Goal: Task Accomplishment & Management: Manage account settings

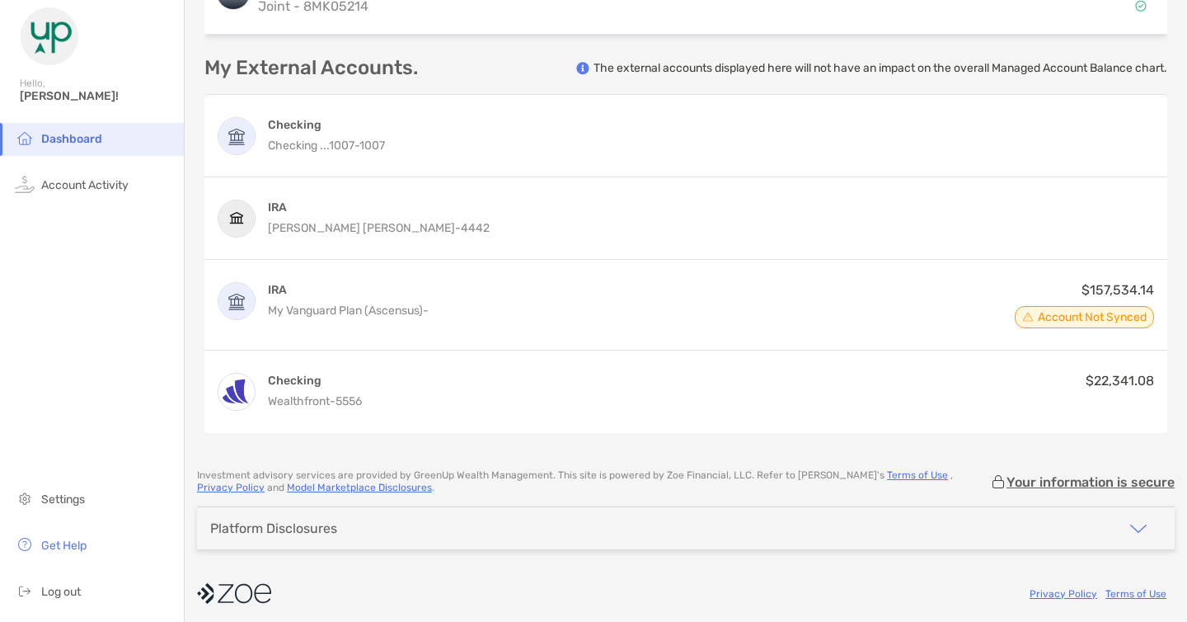
scroll to position [949, 0]
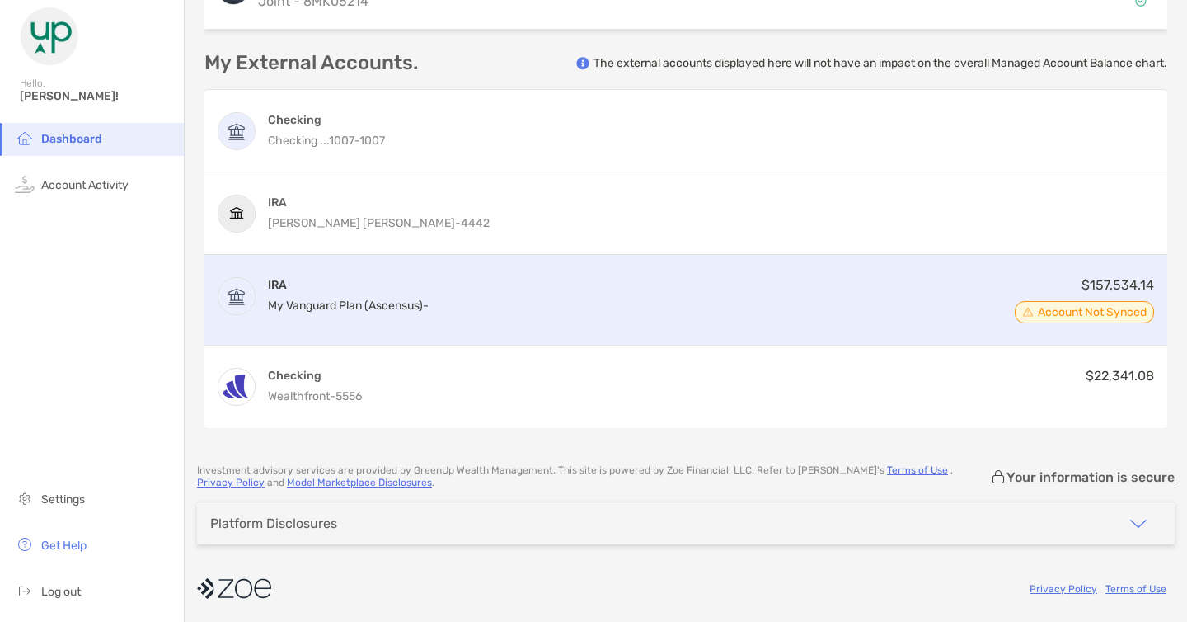
click at [1097, 317] on span "Account Not Synced" at bounding box center [1092, 312] width 109 height 8
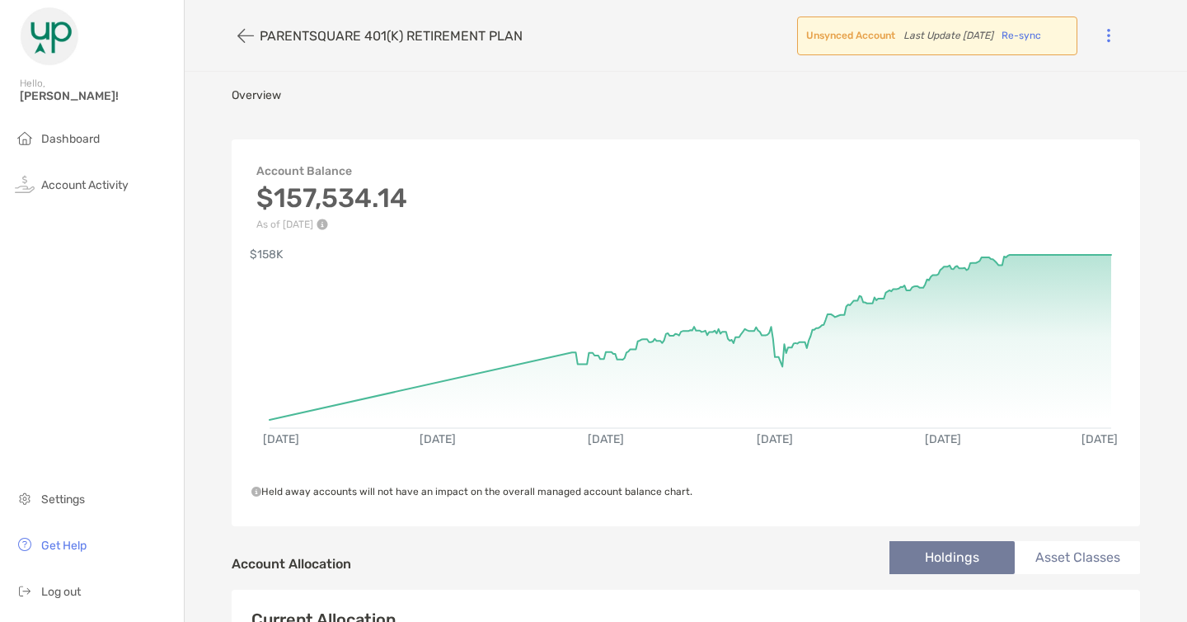
click at [1041, 31] on span "Re-sync" at bounding box center [1022, 36] width 40 height 21
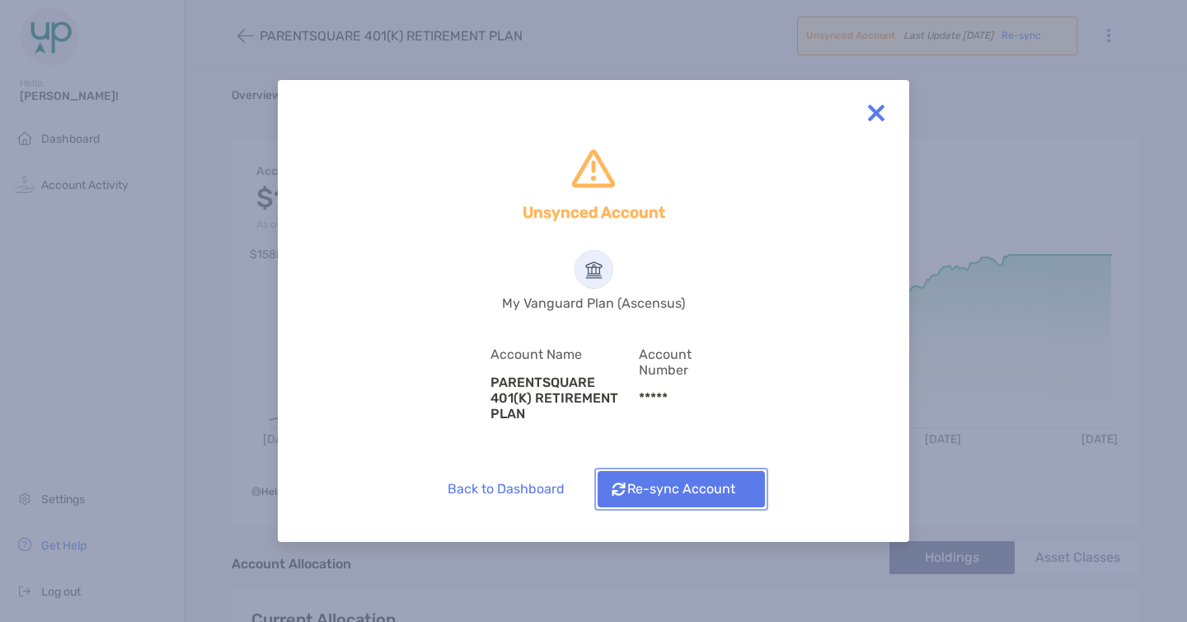
click at [698, 484] on button "Re-sync Account" at bounding box center [681, 489] width 167 height 36
click at [877, 116] on img at bounding box center [876, 112] width 33 height 33
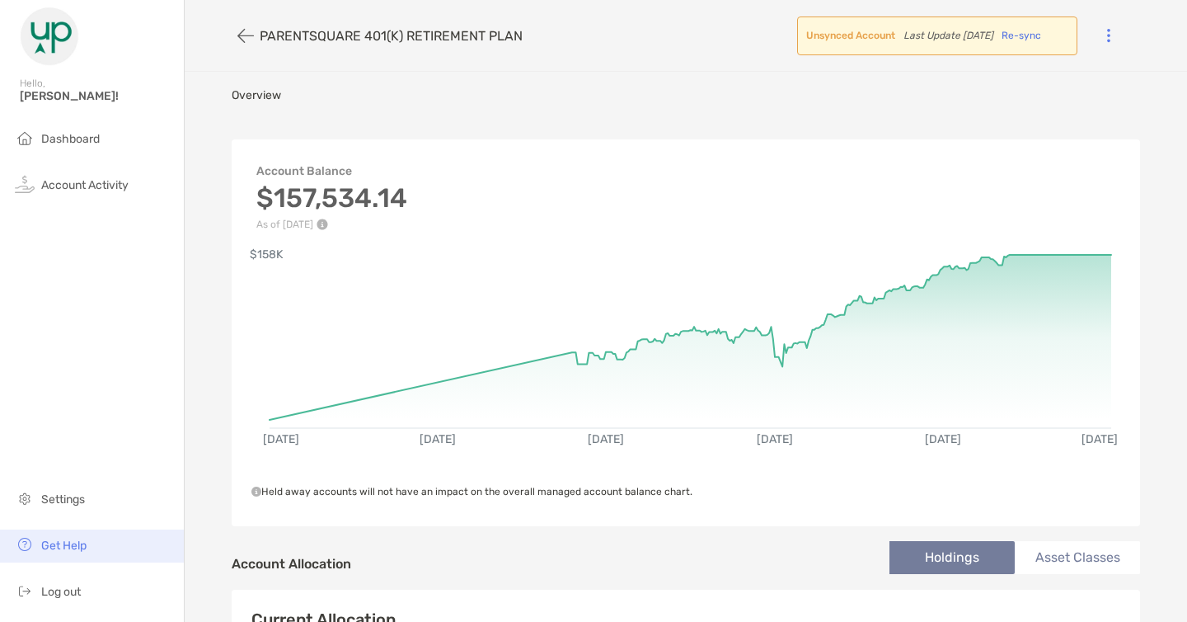
click at [77, 542] on span "Get Help" at bounding box center [63, 545] width 45 height 14
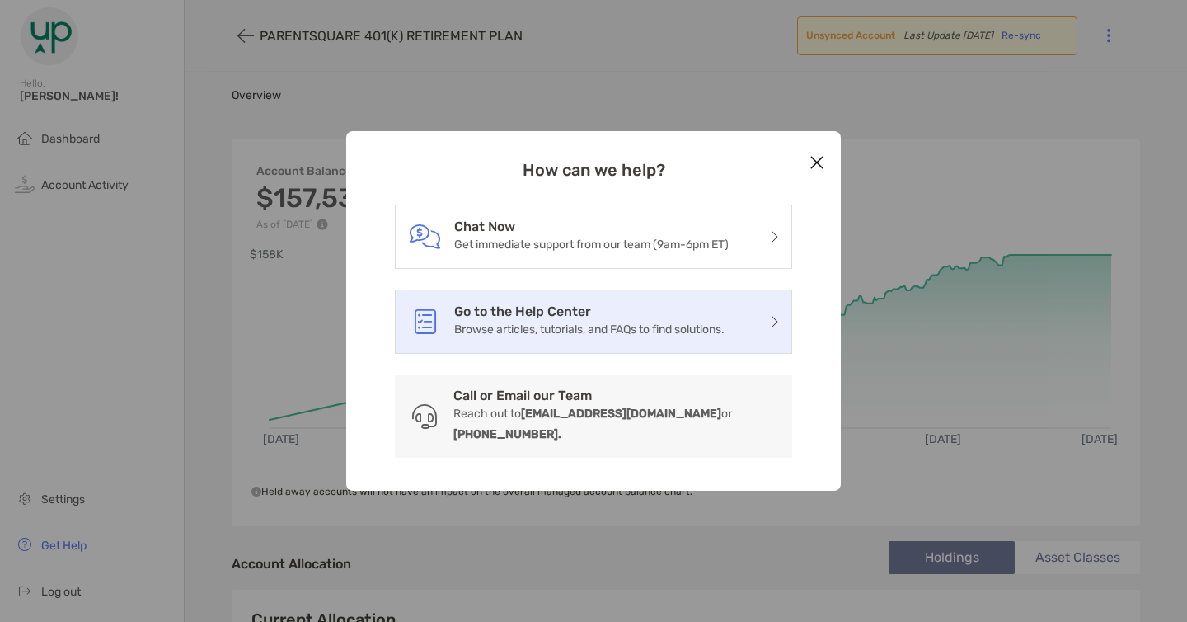
click at [551, 319] on h3 "Go to the Help Center" at bounding box center [589, 311] width 270 height 16
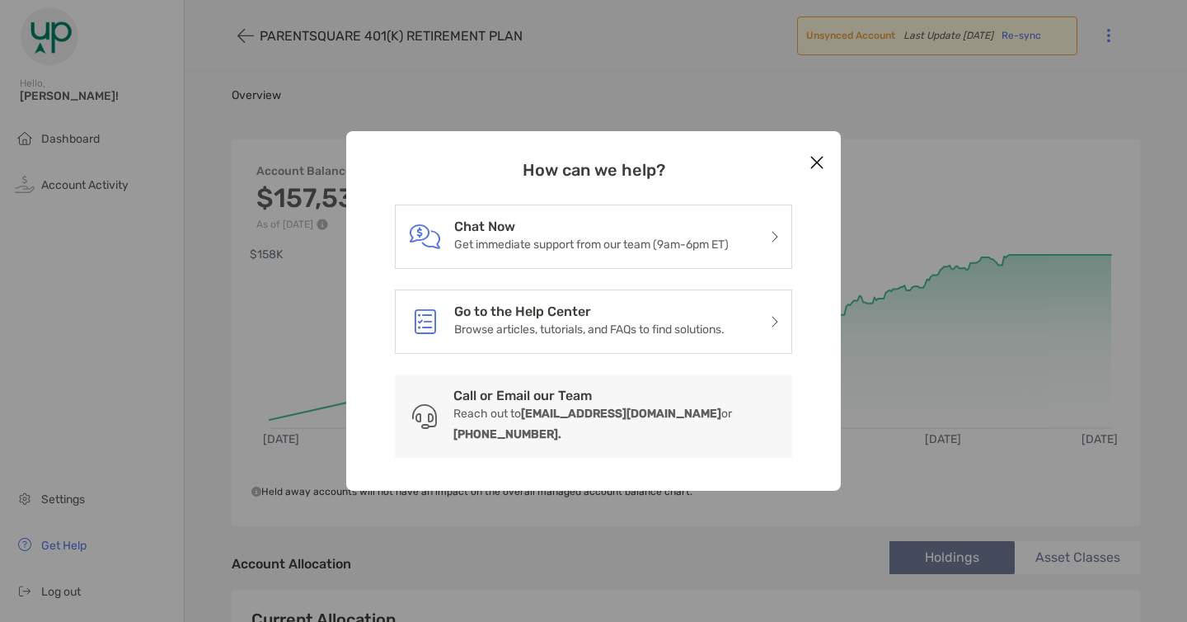
click at [817, 172] on icon "Close modal" at bounding box center [817, 163] width 15 height 20
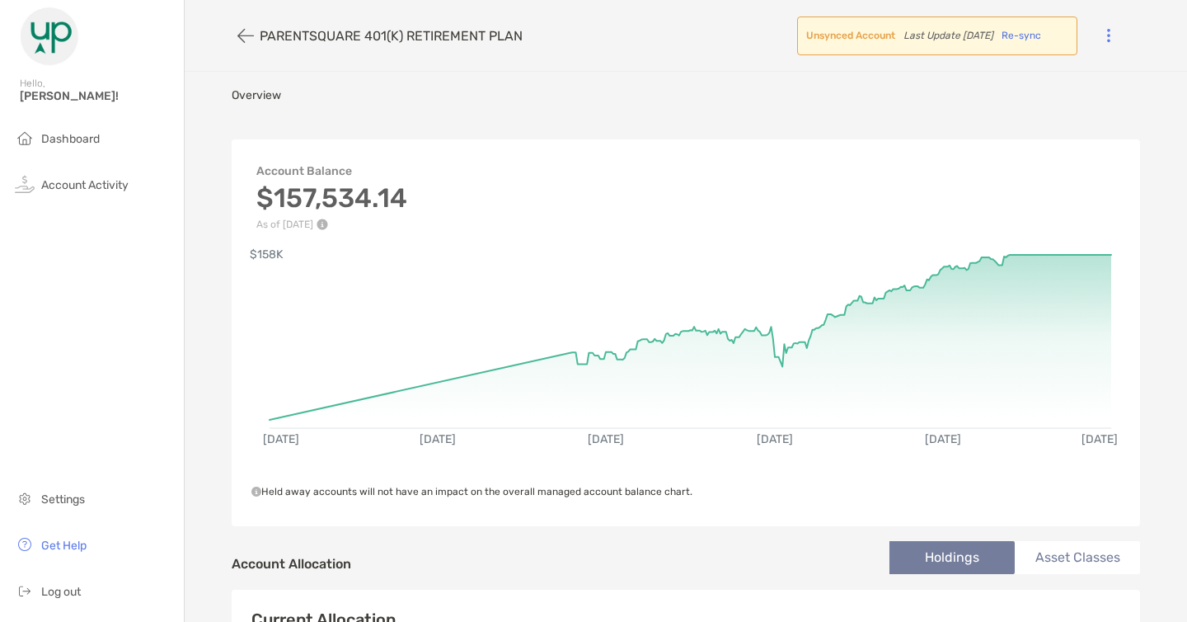
click at [1041, 36] on span "Re-sync" at bounding box center [1022, 36] width 40 height 21
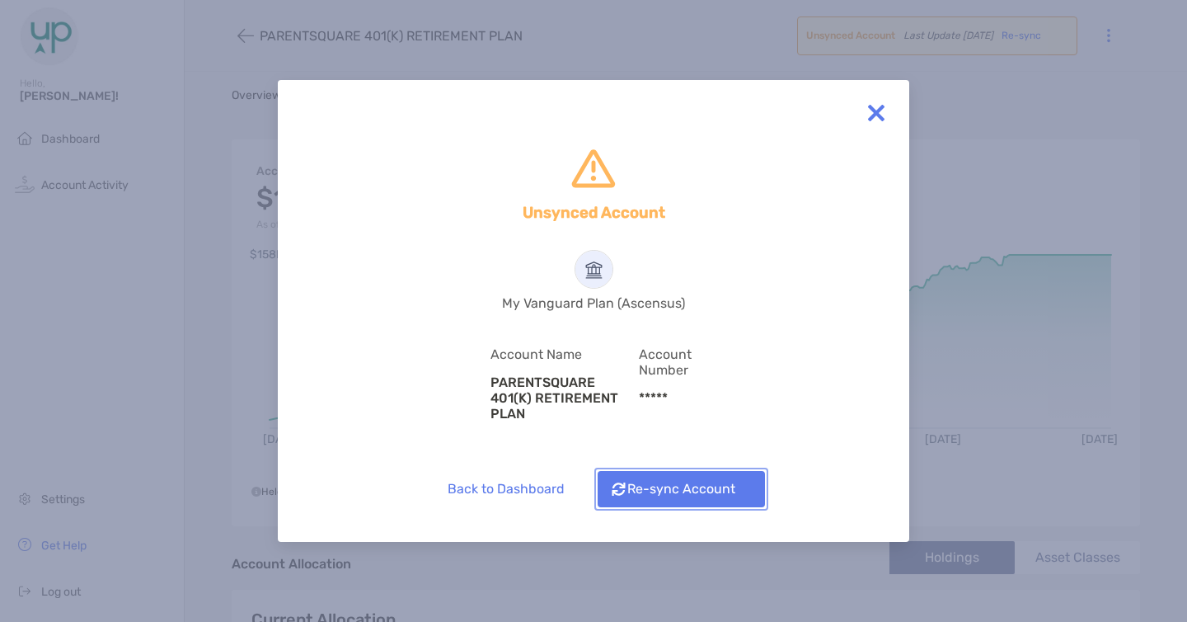
click at [702, 493] on button "Re-sync Account" at bounding box center [681, 489] width 167 height 36
click at [885, 117] on img at bounding box center [876, 112] width 33 height 33
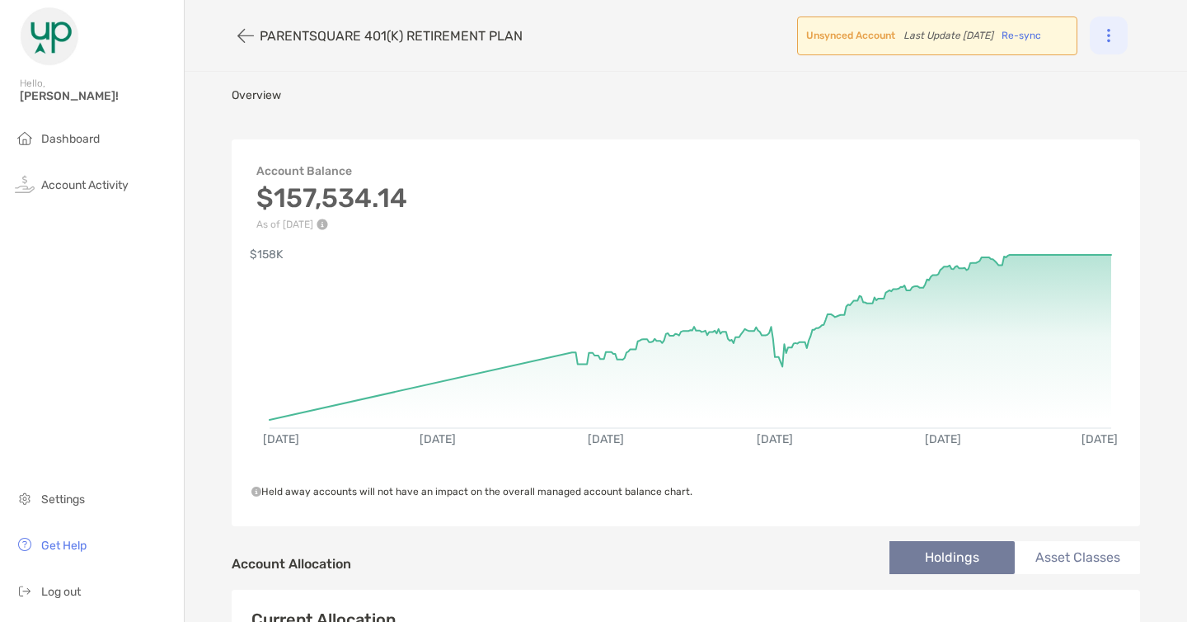
click at [1098, 22] on div at bounding box center [1109, 35] width 38 height 38
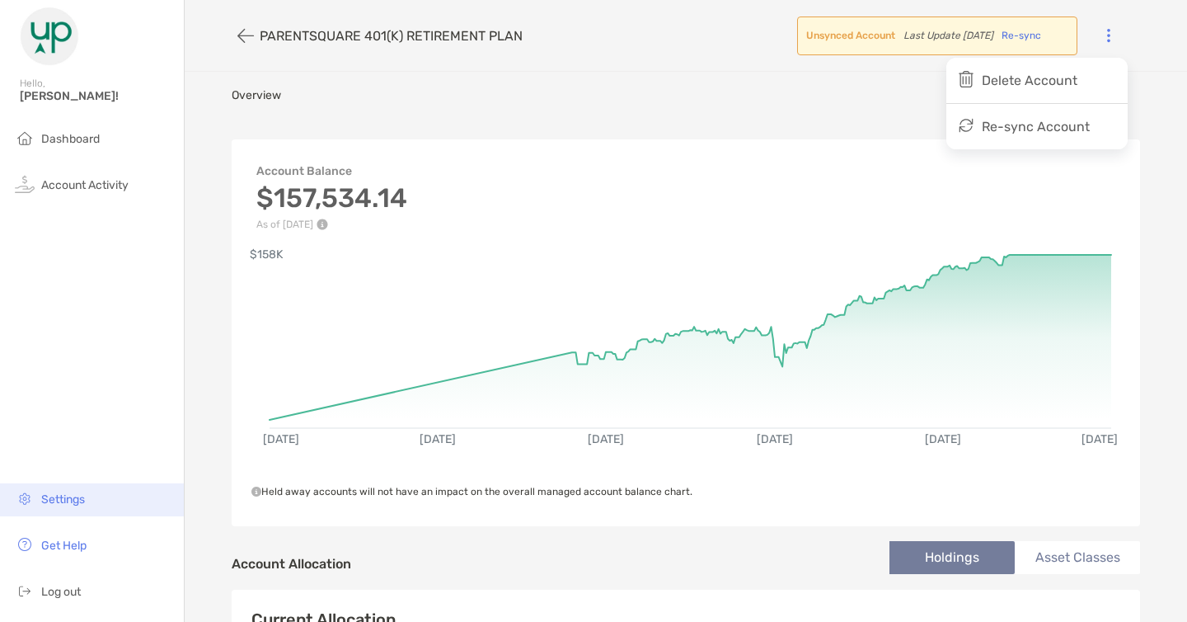
click at [87, 492] on li "Settings" at bounding box center [92, 499] width 184 height 33
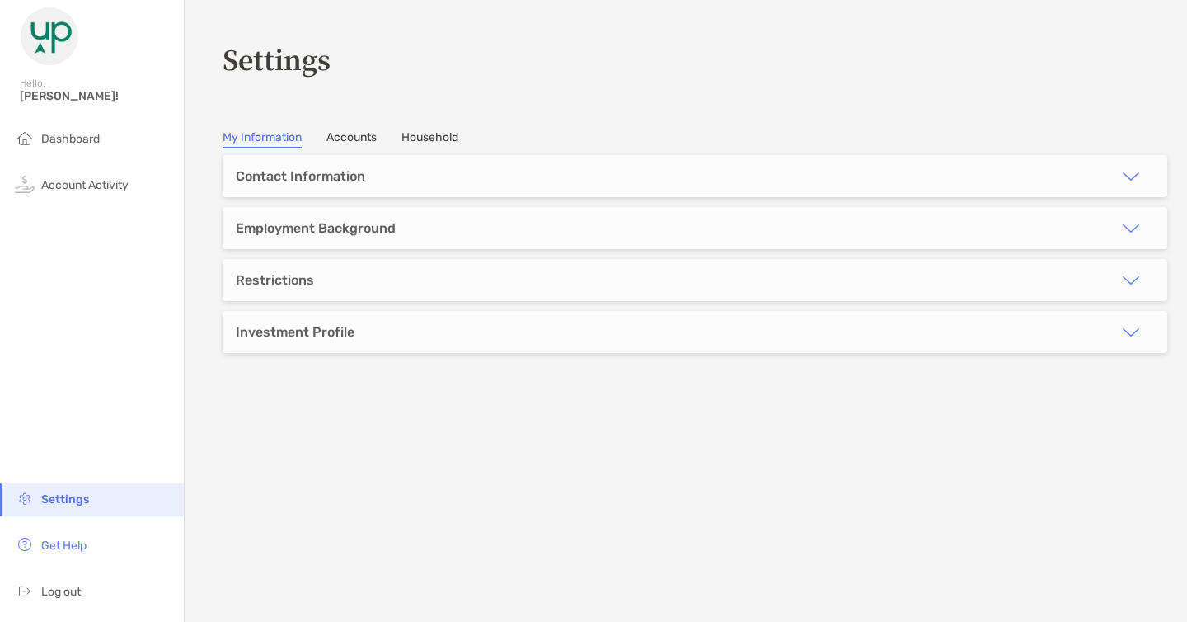
click at [354, 138] on link "Accounts" at bounding box center [351, 139] width 50 height 18
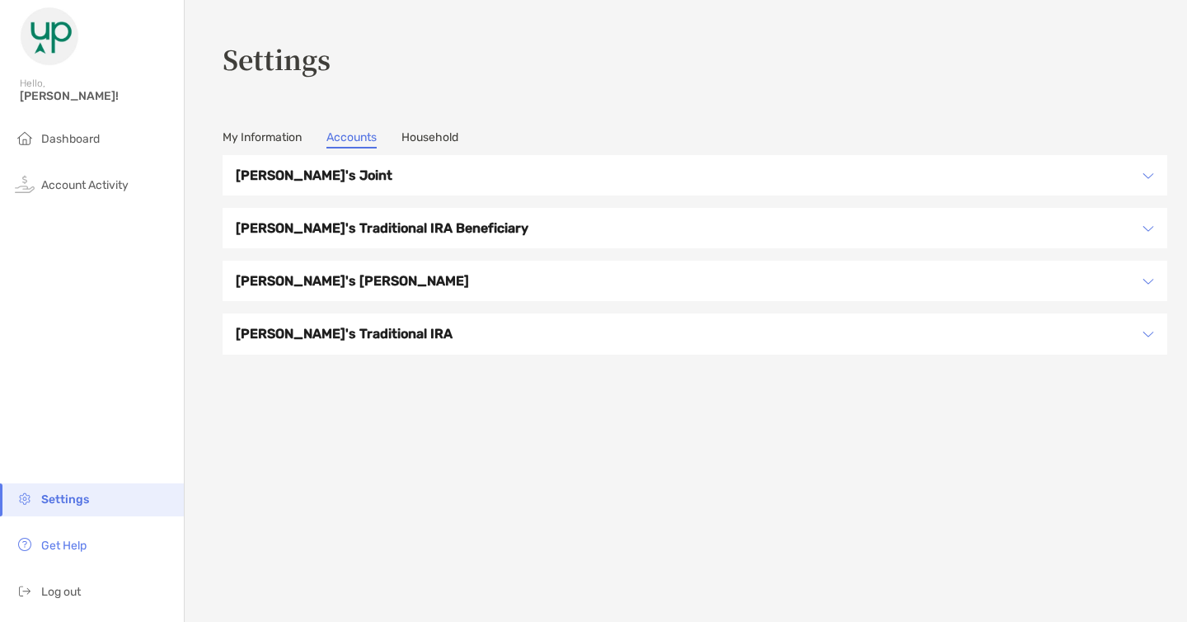
click at [344, 172] on h3 "[PERSON_NAME]'s Joint" at bounding box center [684, 175] width 897 height 21
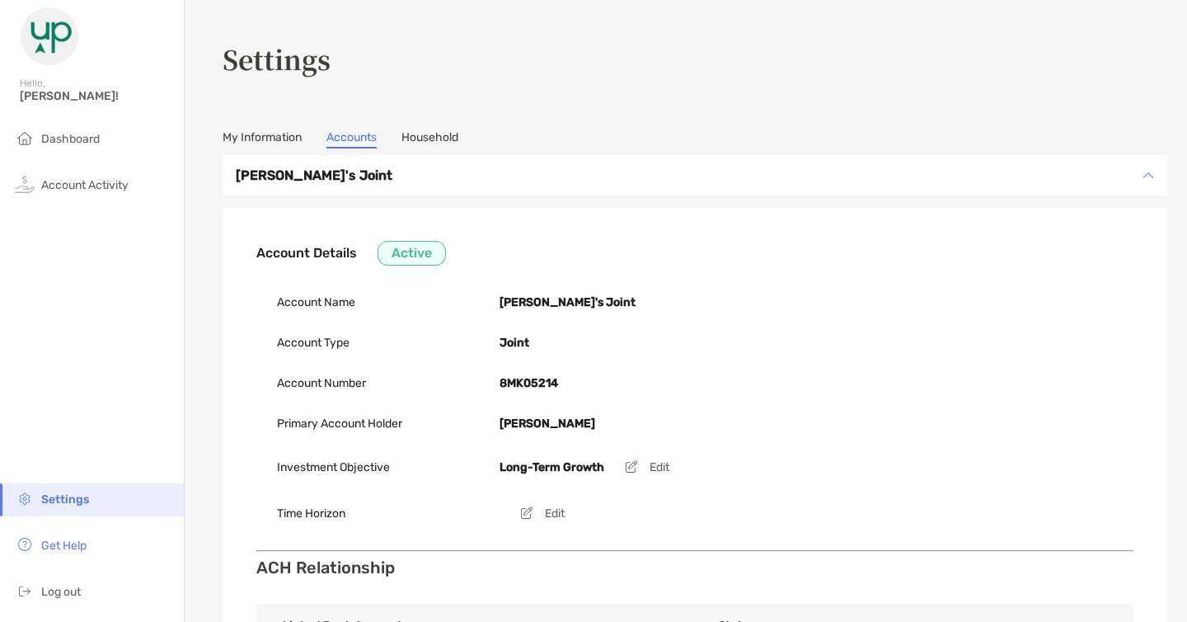
click at [458, 136] on link "Household" at bounding box center [429, 139] width 57 height 18
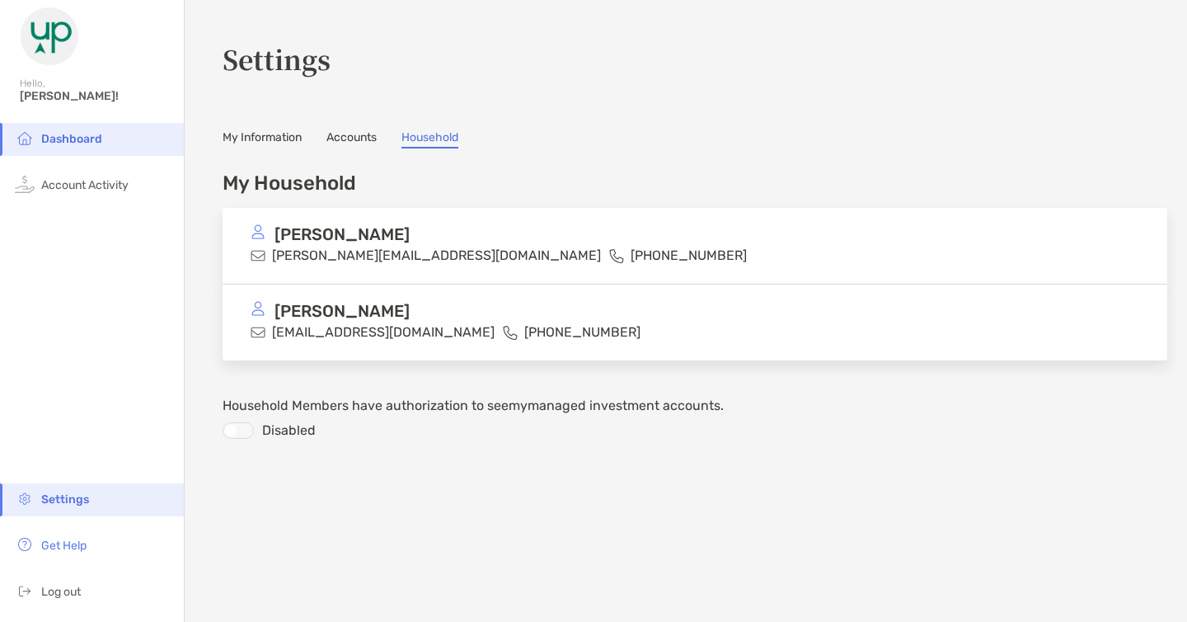
click at [59, 128] on li "Dashboard" at bounding box center [92, 139] width 184 height 33
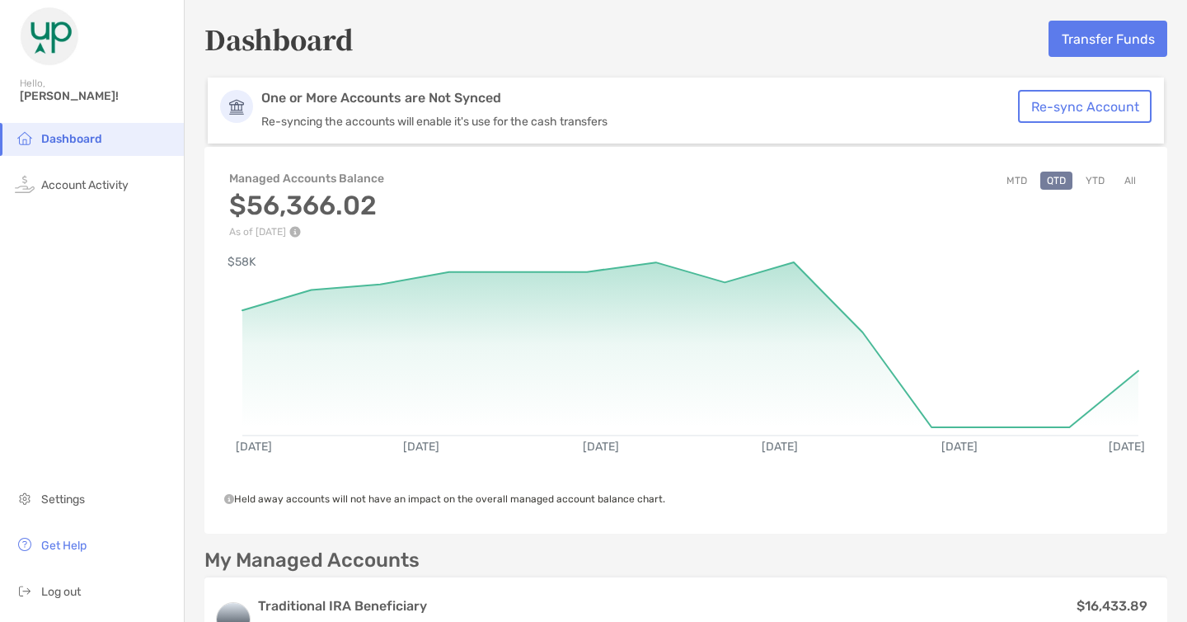
click at [1012, 179] on button "MTD" at bounding box center [1017, 180] width 34 height 18
click at [1084, 173] on button "YTD" at bounding box center [1095, 180] width 32 height 18
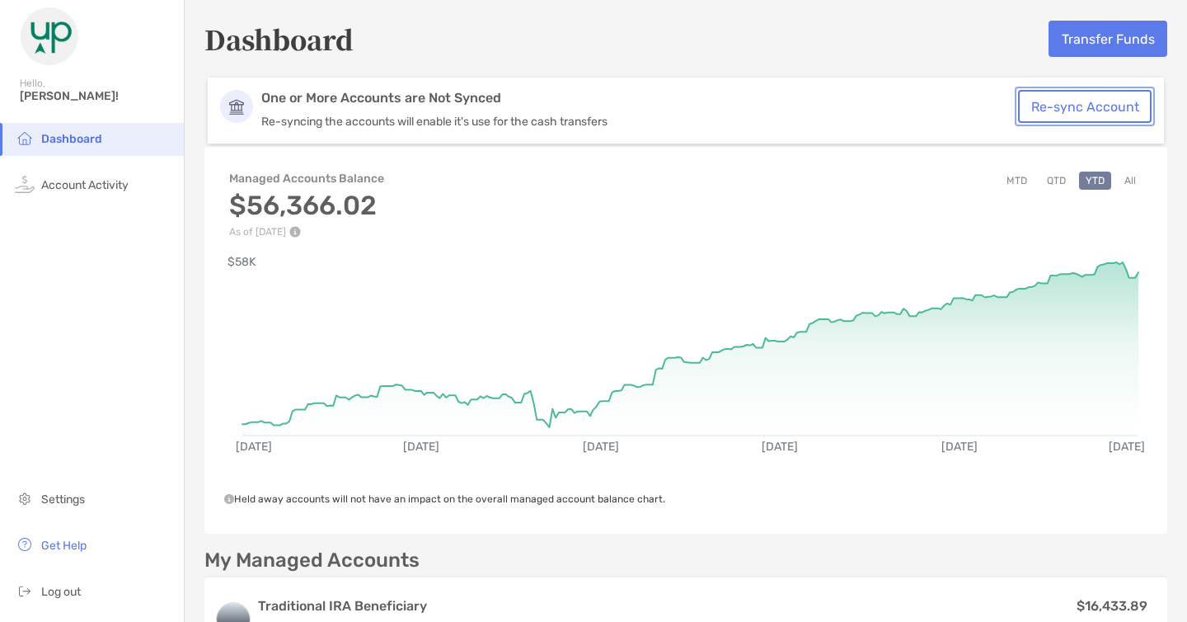
click at [1108, 110] on button "Re-sync Account" at bounding box center [1085, 106] width 134 height 33
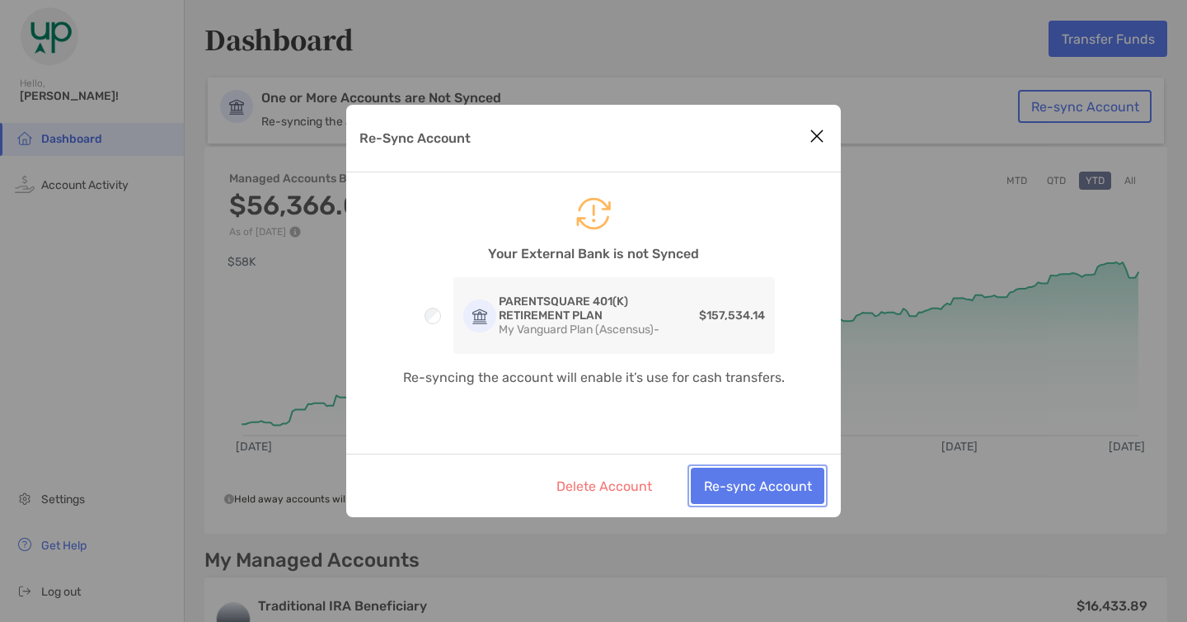
click at [735, 491] on button "Re-sync Account" at bounding box center [758, 485] width 134 height 36
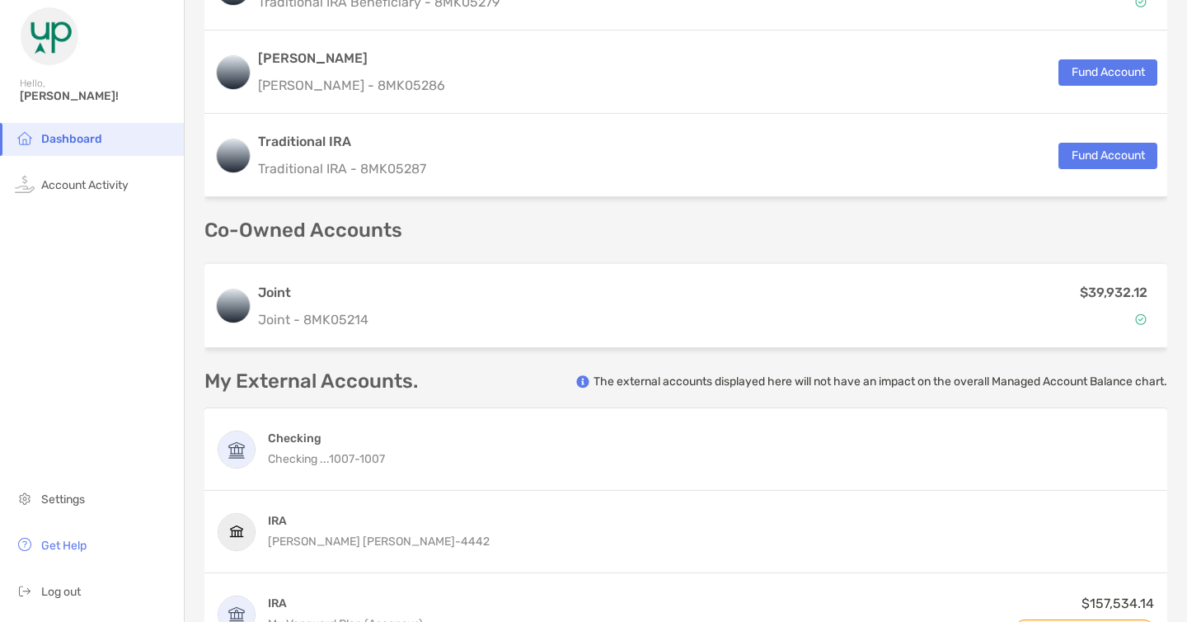
scroll to position [649, 0]
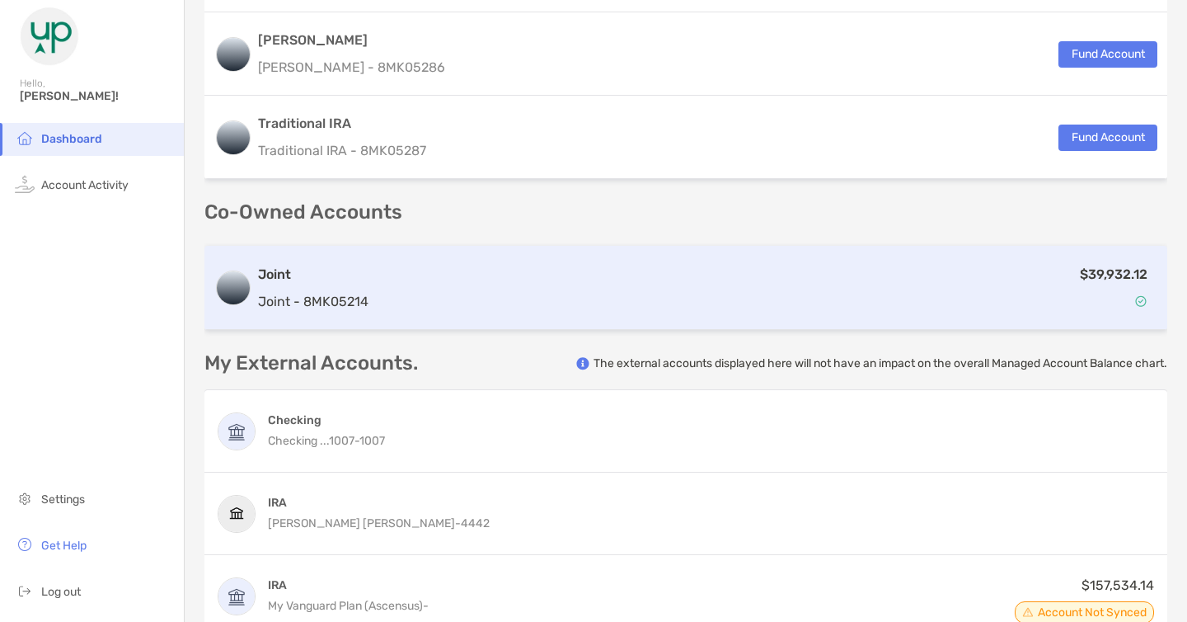
click at [786, 296] on div "$39,932.12" at bounding box center [766, 288] width 782 height 48
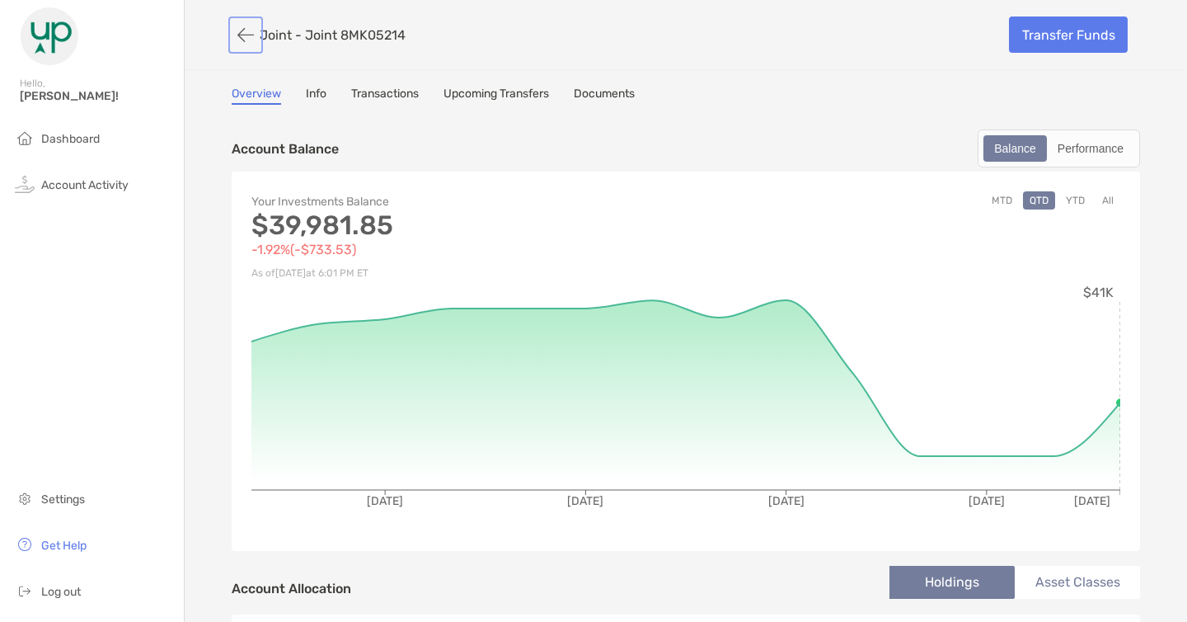
click at [242, 32] on button "button" at bounding box center [246, 35] width 28 height 31
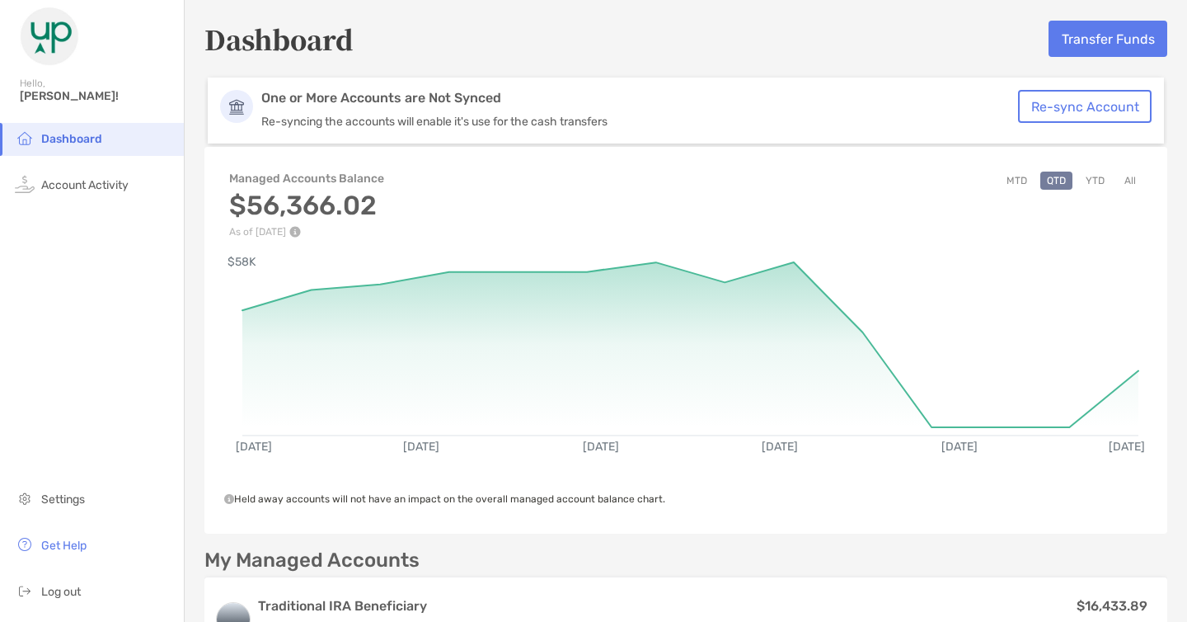
click at [1102, 168] on div "Managed Accounts Balance $56,366.02 As of [DATE] MTD QTD YTD All" at bounding box center [685, 196] width 963 height 82
click at [1089, 178] on button "YTD" at bounding box center [1095, 180] width 32 height 18
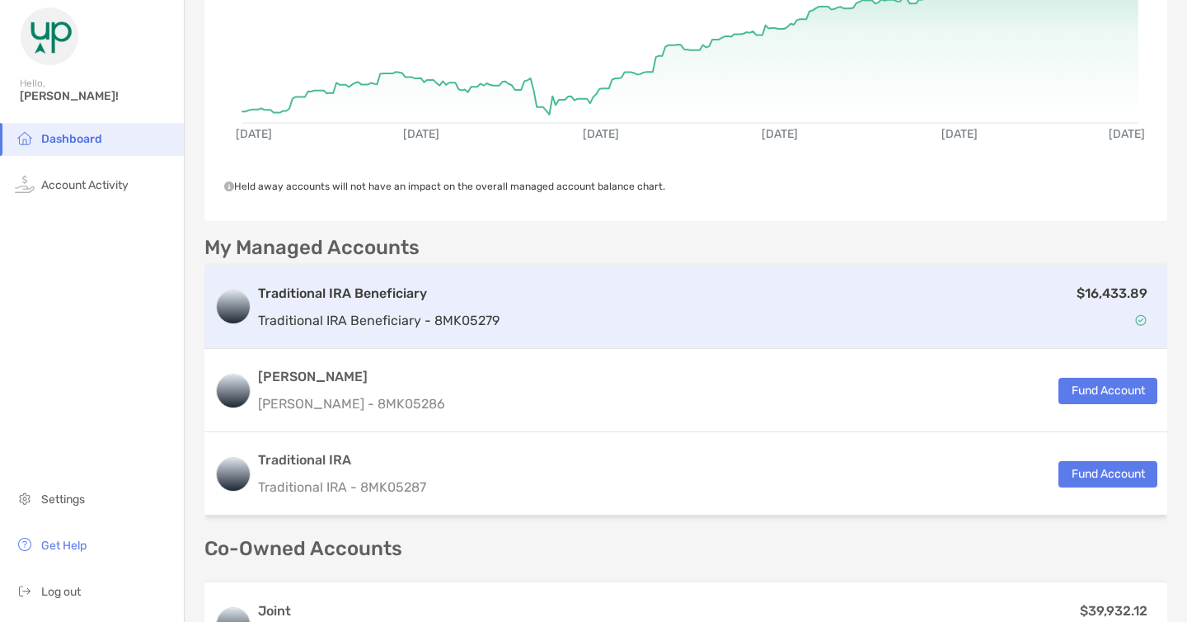
scroll to position [337, 0]
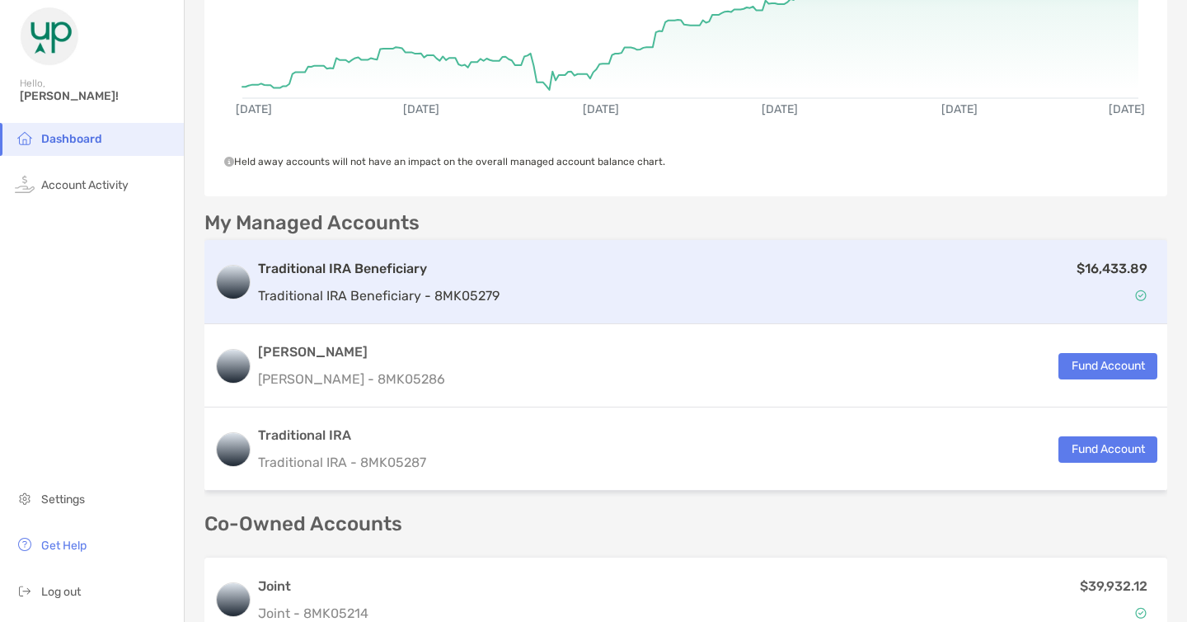
click at [560, 279] on div "$16,433.89" at bounding box center [831, 282] width 651 height 48
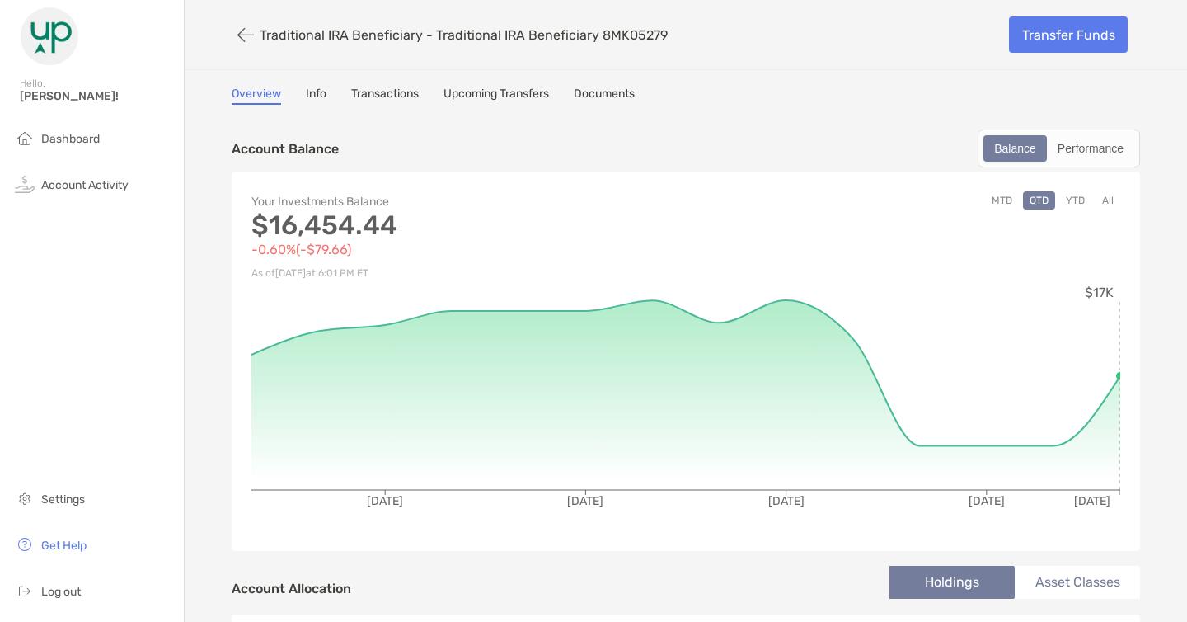
click at [1076, 199] on button "YTD" at bounding box center [1075, 200] width 32 height 18
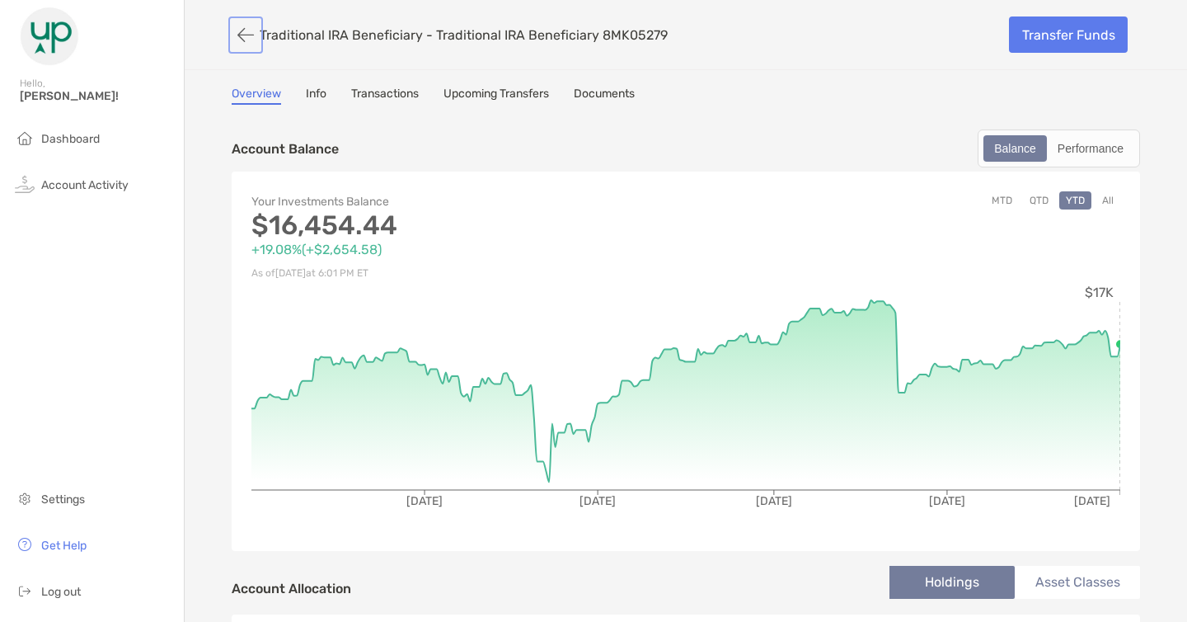
click at [237, 31] on button "button" at bounding box center [246, 35] width 28 height 31
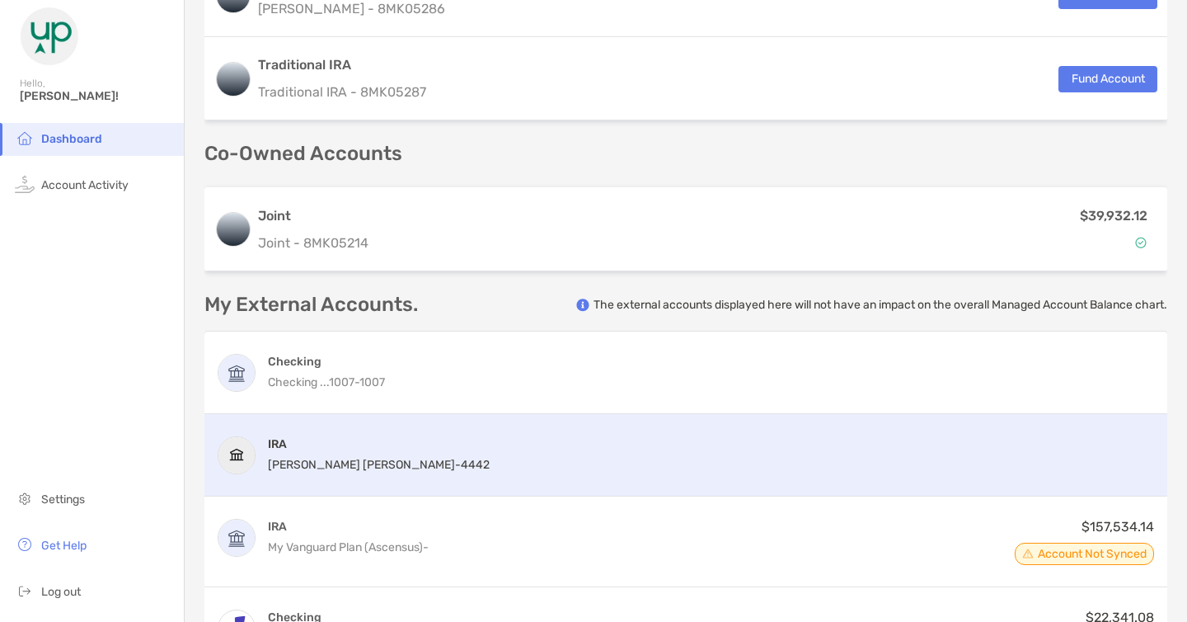
scroll to position [709, 0]
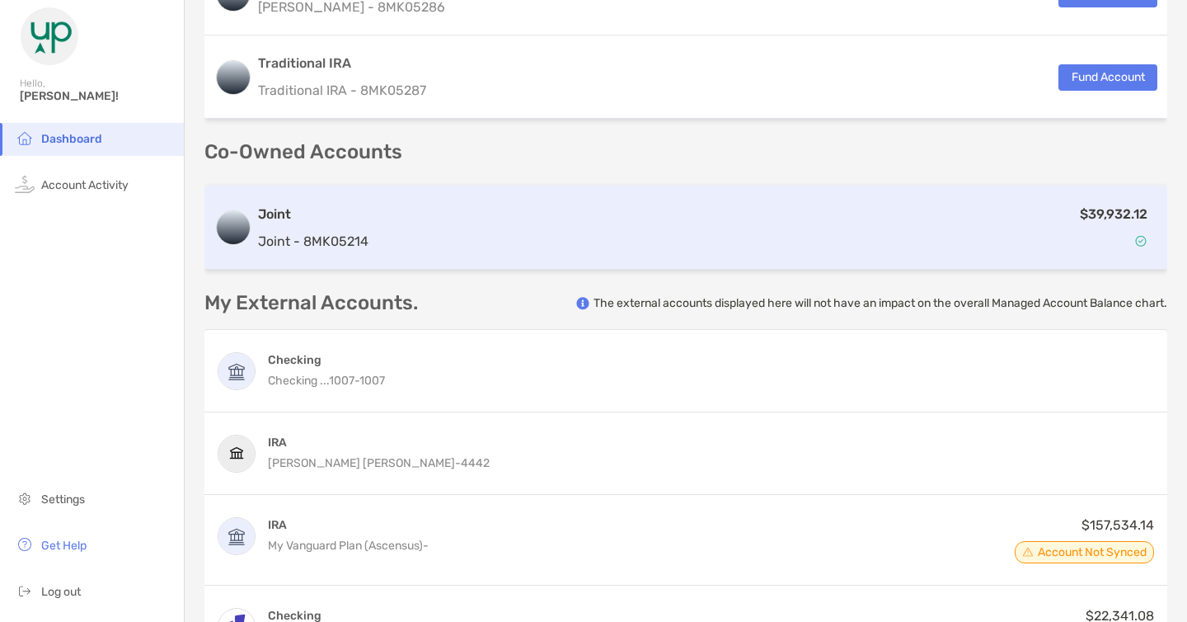
click at [707, 210] on div "$39,932.12" at bounding box center [766, 228] width 782 height 48
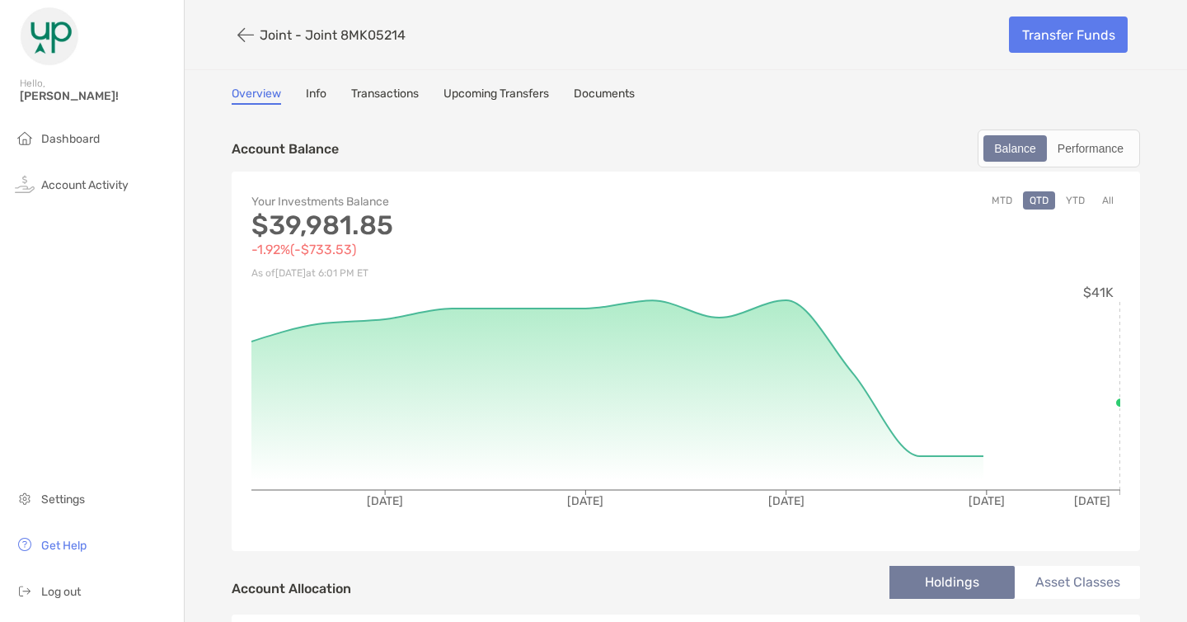
click at [1083, 196] on button "YTD" at bounding box center [1075, 200] width 32 height 18
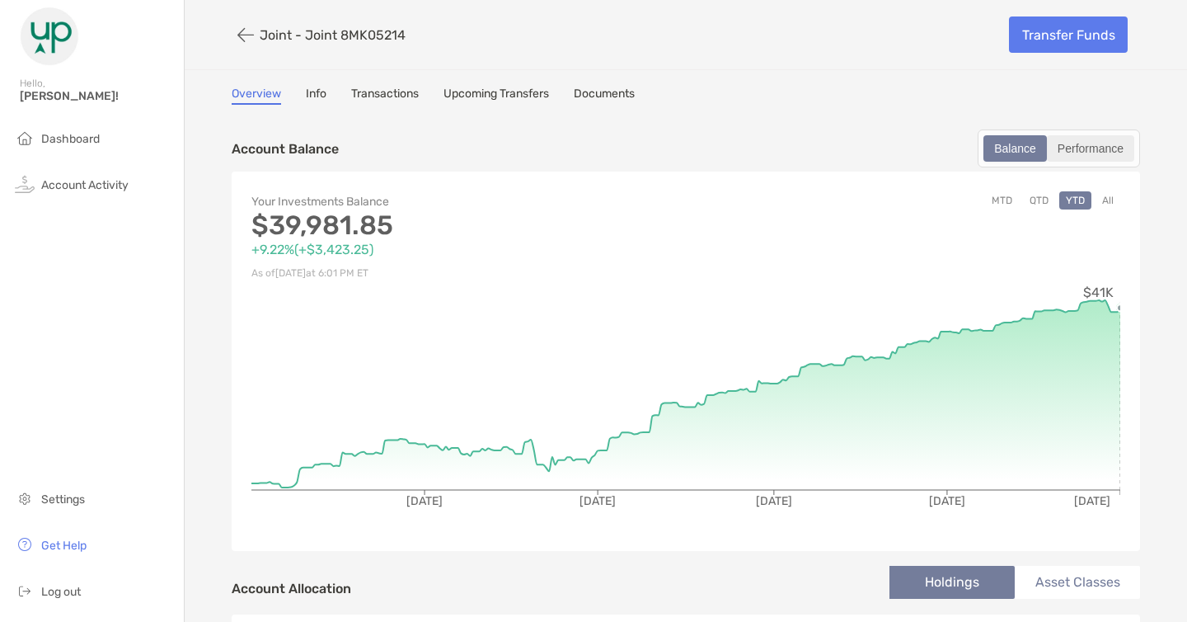
click at [1110, 139] on div "Performance" at bounding box center [1091, 148] width 84 height 23
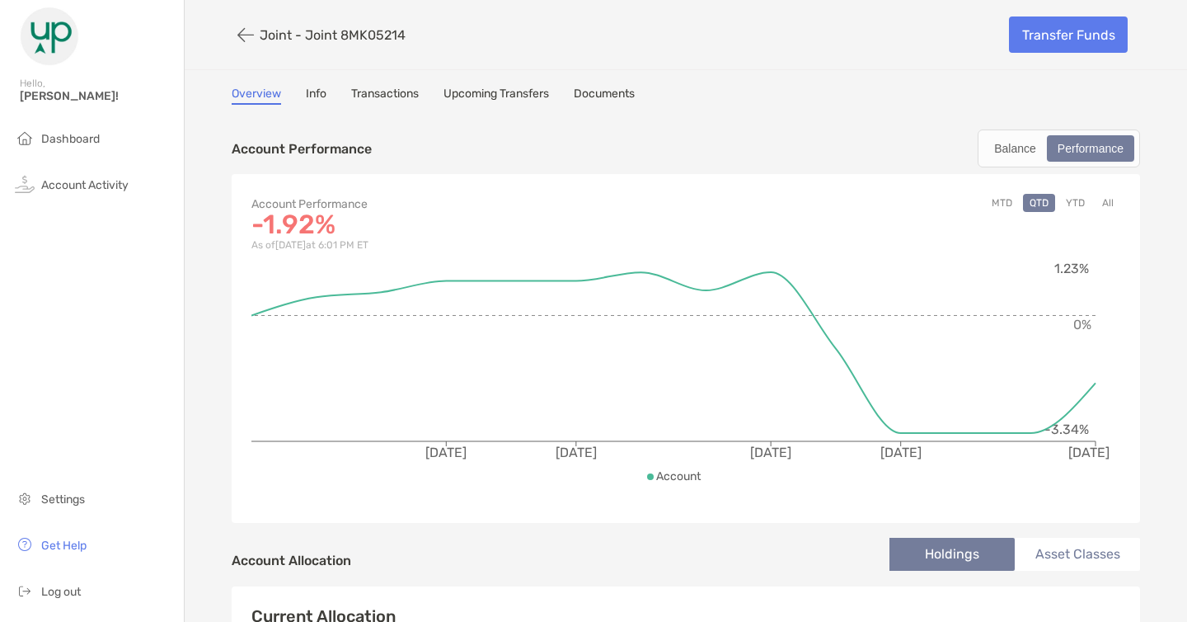
click at [1071, 200] on button "YTD" at bounding box center [1075, 203] width 32 height 18
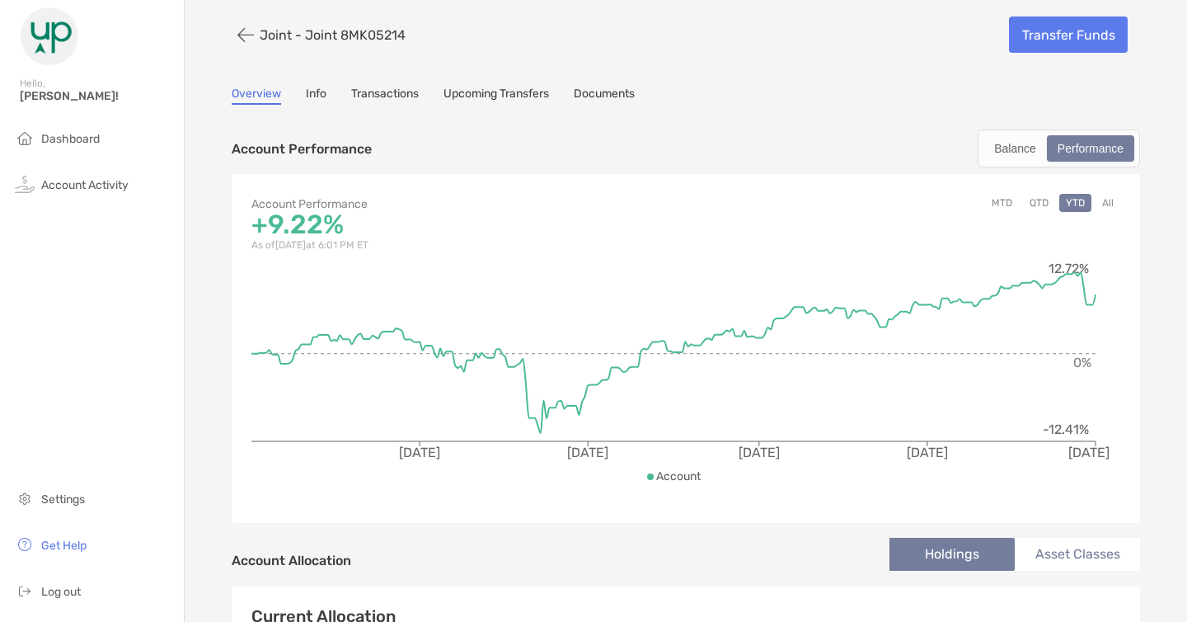
click at [1042, 200] on button "QTD" at bounding box center [1039, 203] width 32 height 18
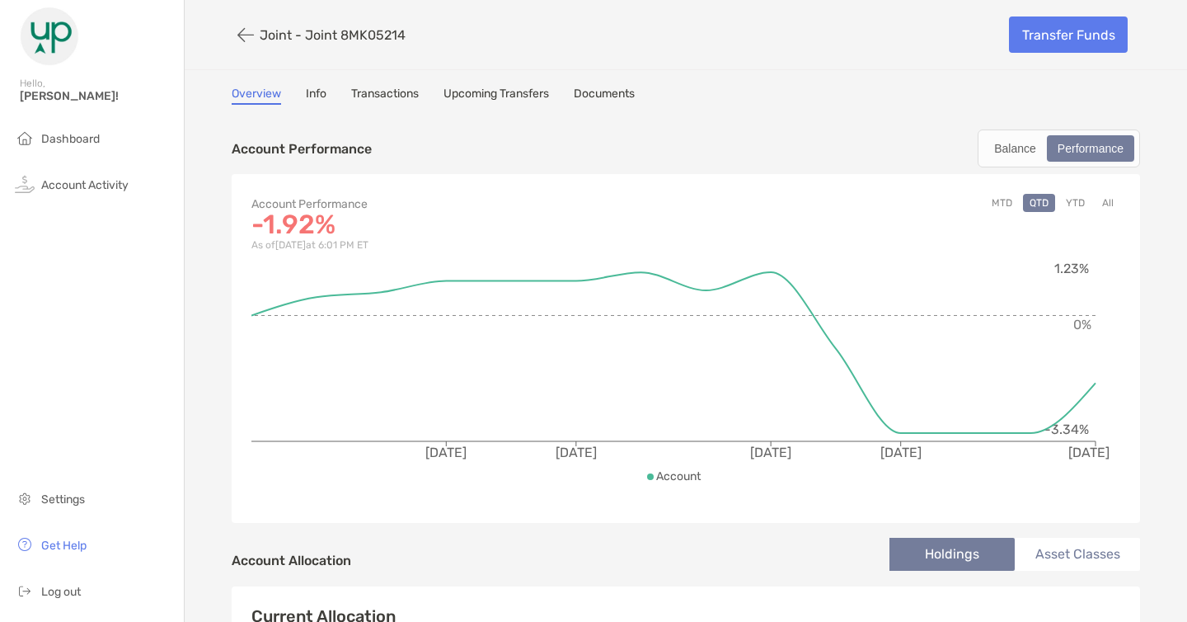
click at [1086, 207] on button "YTD" at bounding box center [1075, 203] width 32 height 18
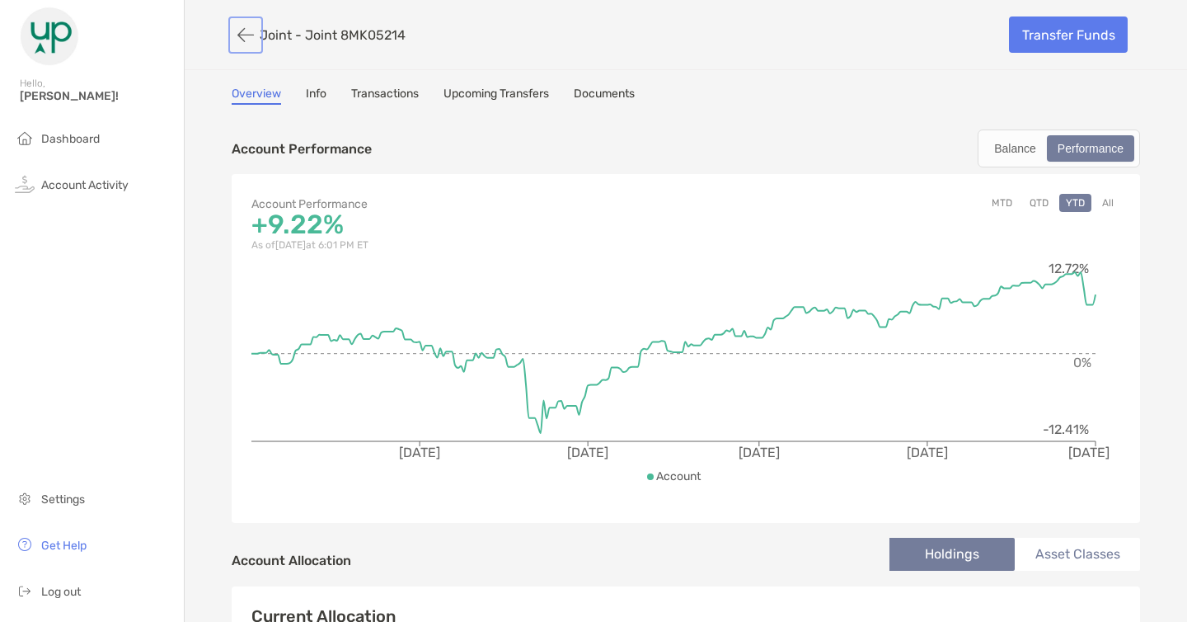
click at [239, 36] on button "button" at bounding box center [246, 35] width 28 height 31
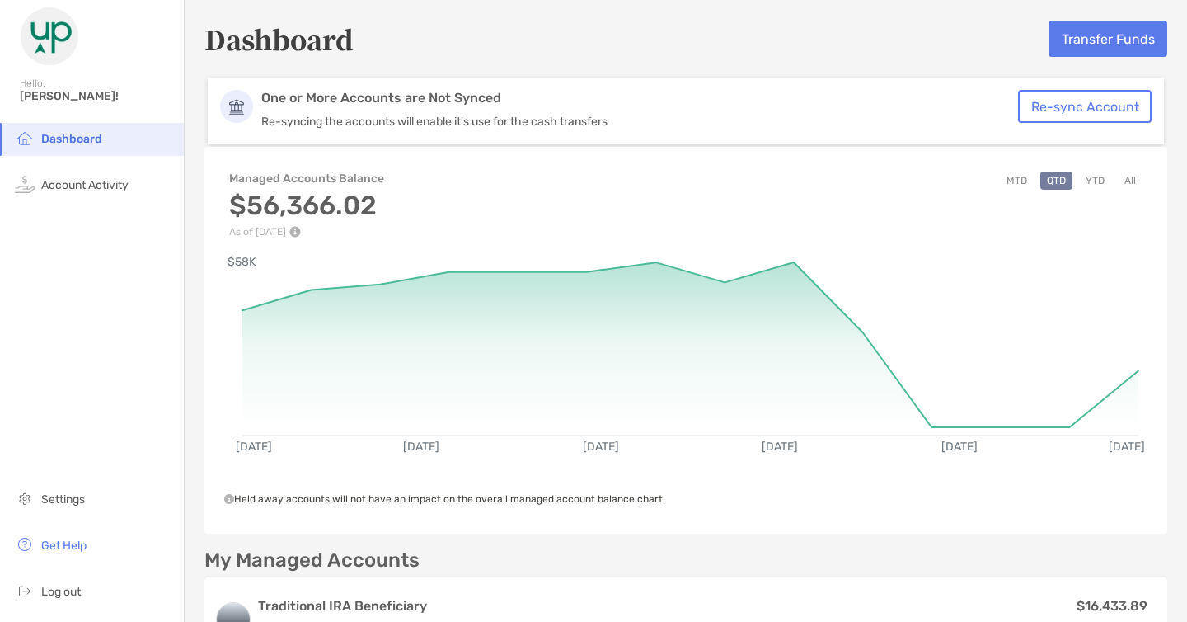
click at [116, 138] on li "Dashboard" at bounding box center [92, 139] width 184 height 33
click at [74, 139] on span "Dashboard" at bounding box center [71, 139] width 61 height 14
click at [50, 38] on img at bounding box center [49, 36] width 59 height 59
click at [116, 181] on span "Account Activity" at bounding box center [84, 185] width 87 height 14
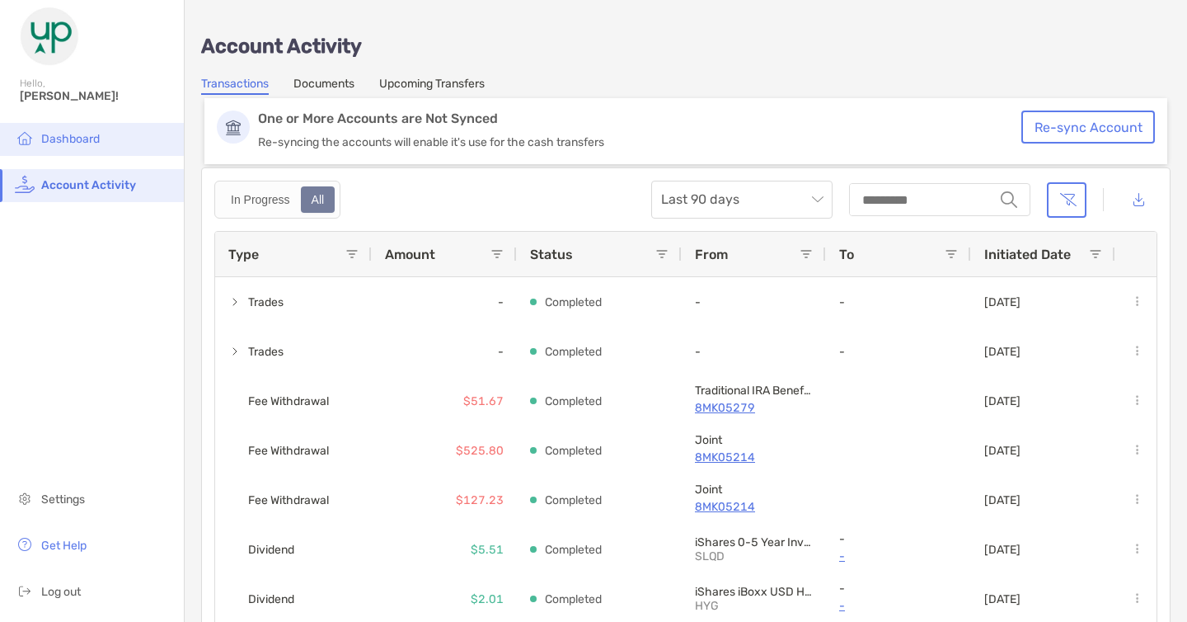
click at [84, 130] on li "Dashboard" at bounding box center [92, 139] width 184 height 33
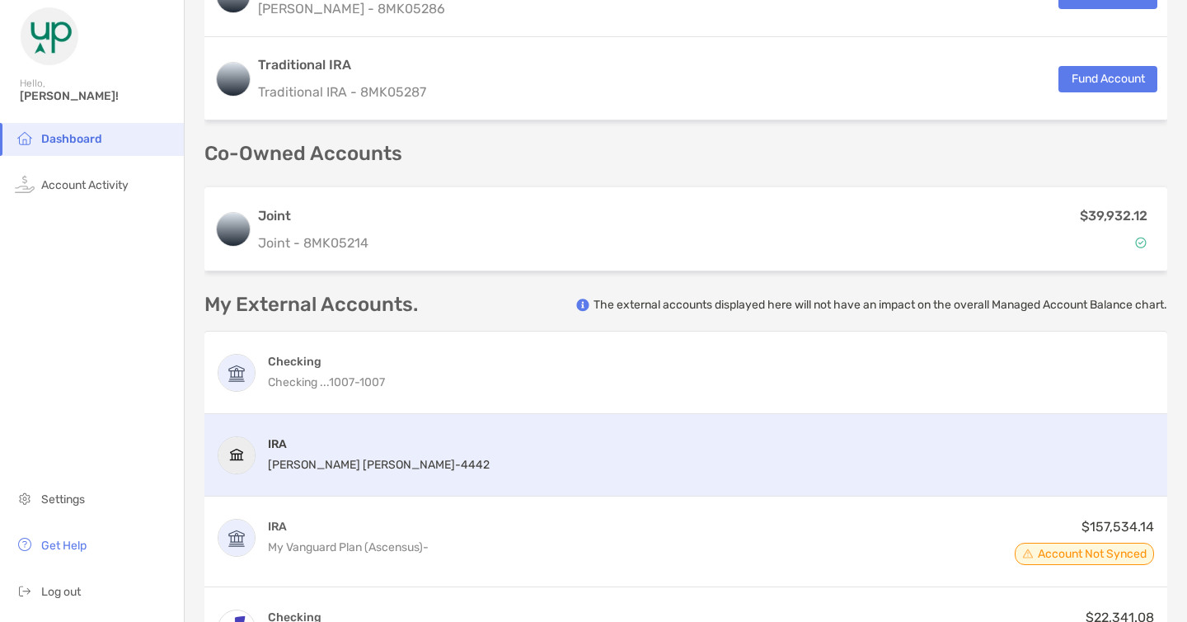
scroll to position [704, 0]
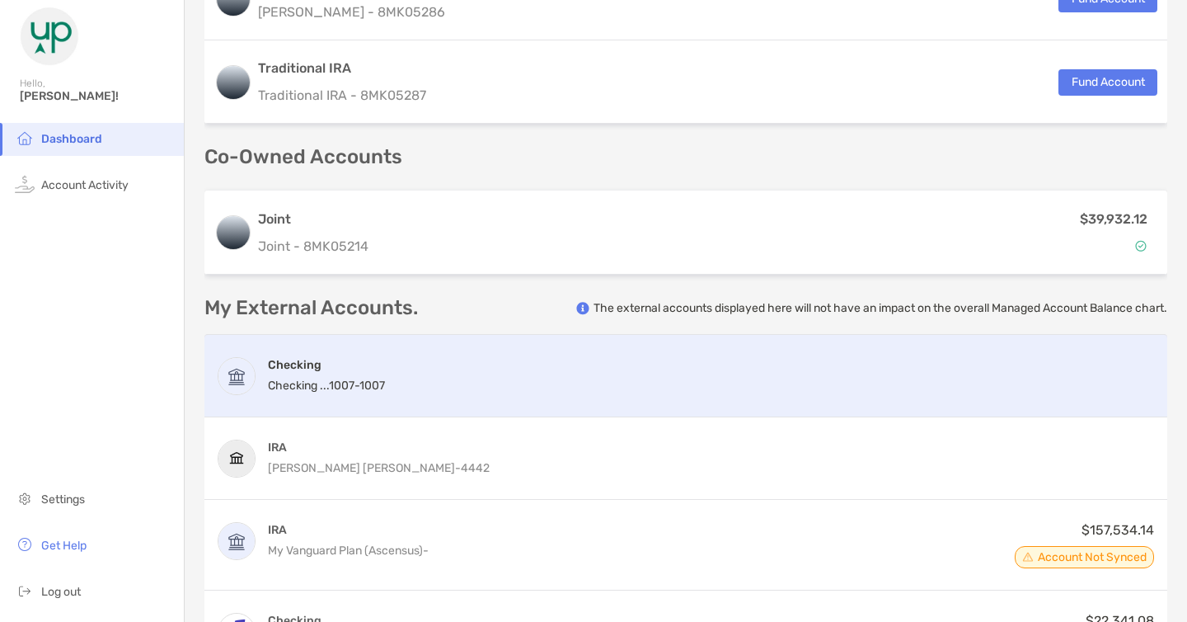
click at [575, 361] on div "Checking Checking ...[DATE] - [DATE]" at bounding box center [685, 376] width 963 height 82
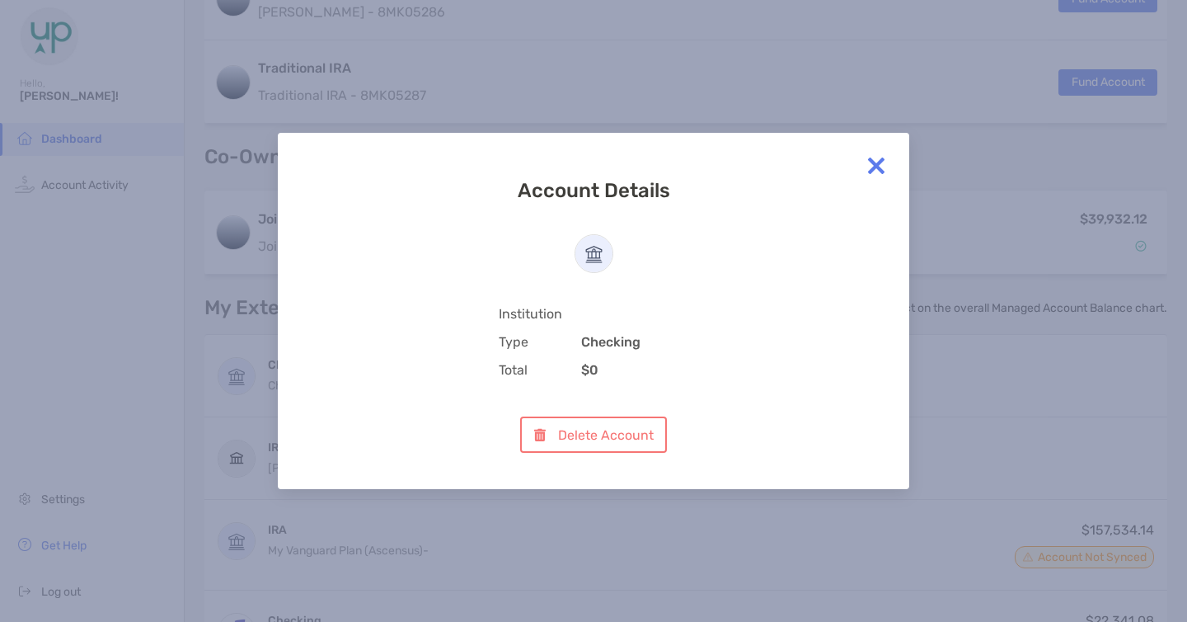
click at [880, 167] on img at bounding box center [876, 165] width 33 height 33
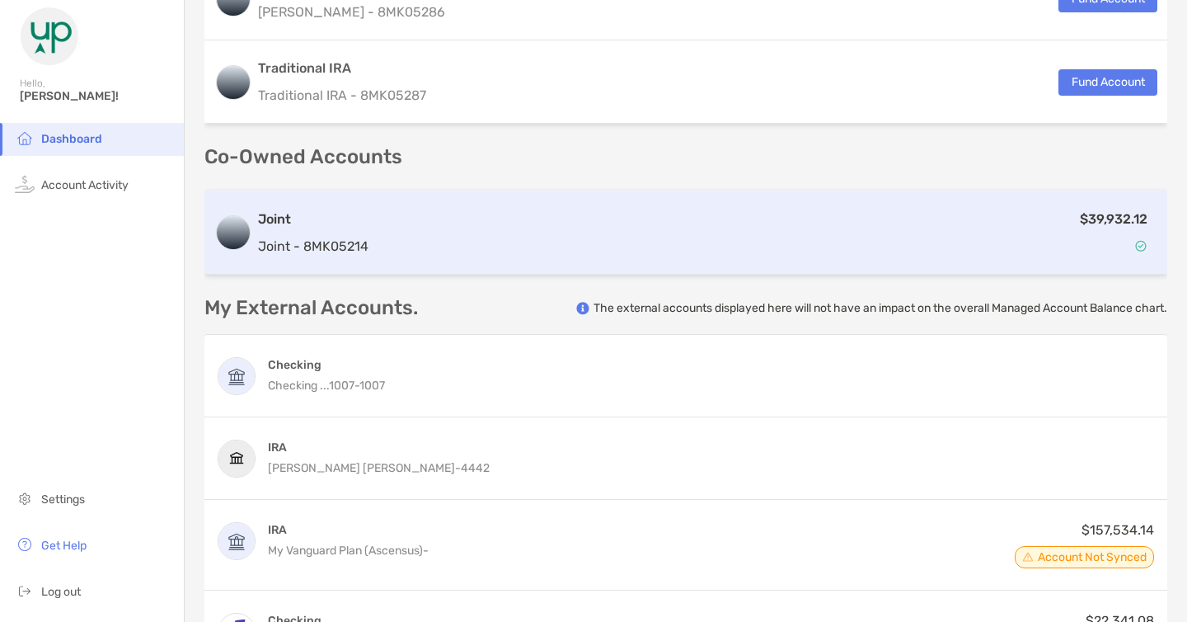
scroll to position [0, 0]
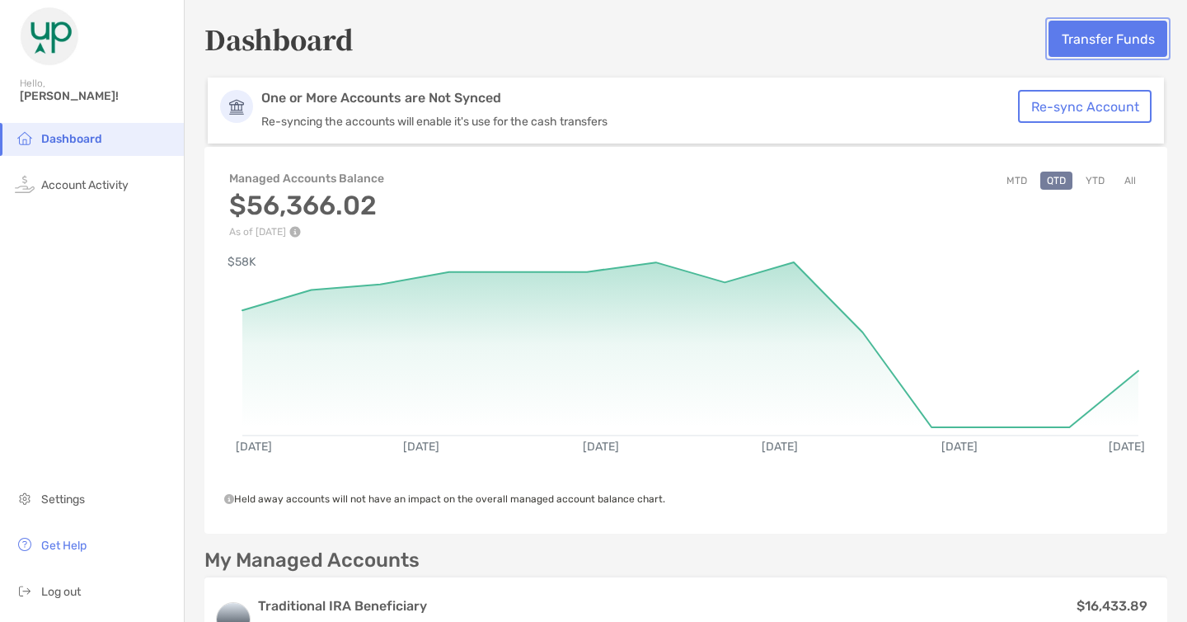
click at [1091, 34] on button "Transfer Funds" at bounding box center [1108, 39] width 119 height 36
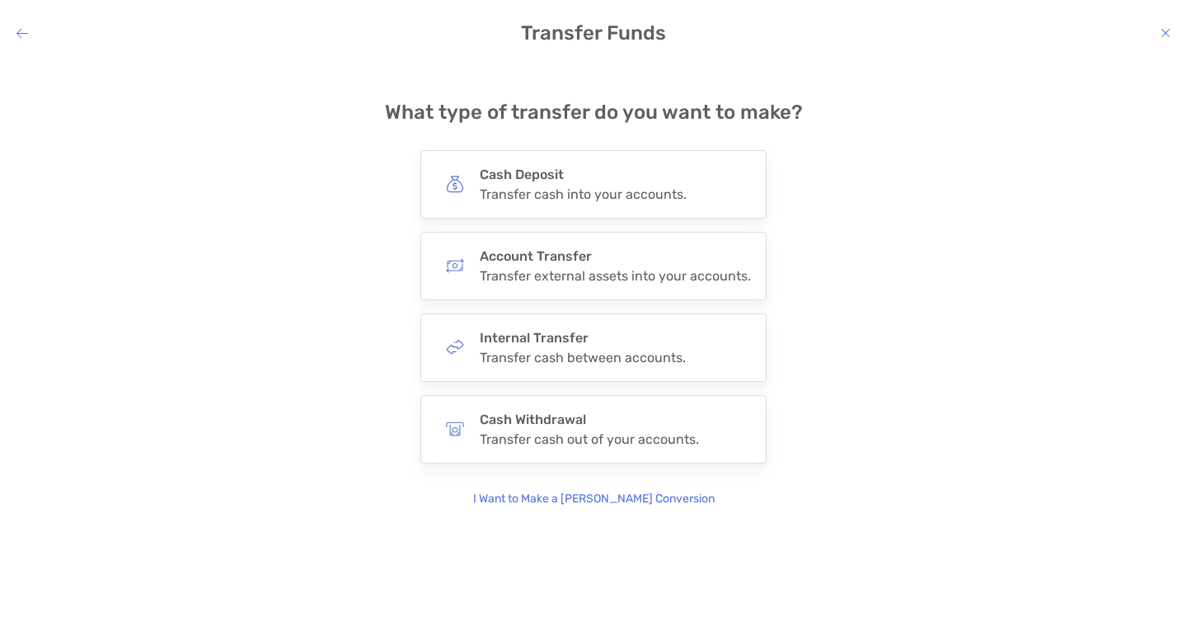
click at [1161, 35] on icon "modal" at bounding box center [1166, 32] width 10 height 13
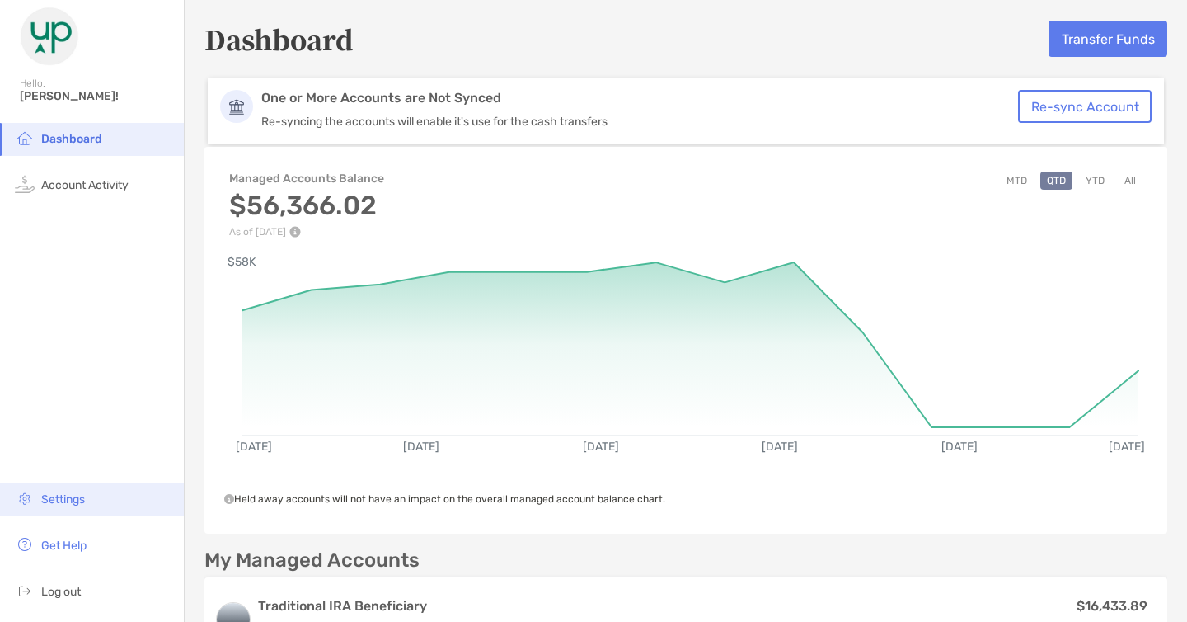
click at [67, 506] on li "Settings" at bounding box center [92, 499] width 184 height 33
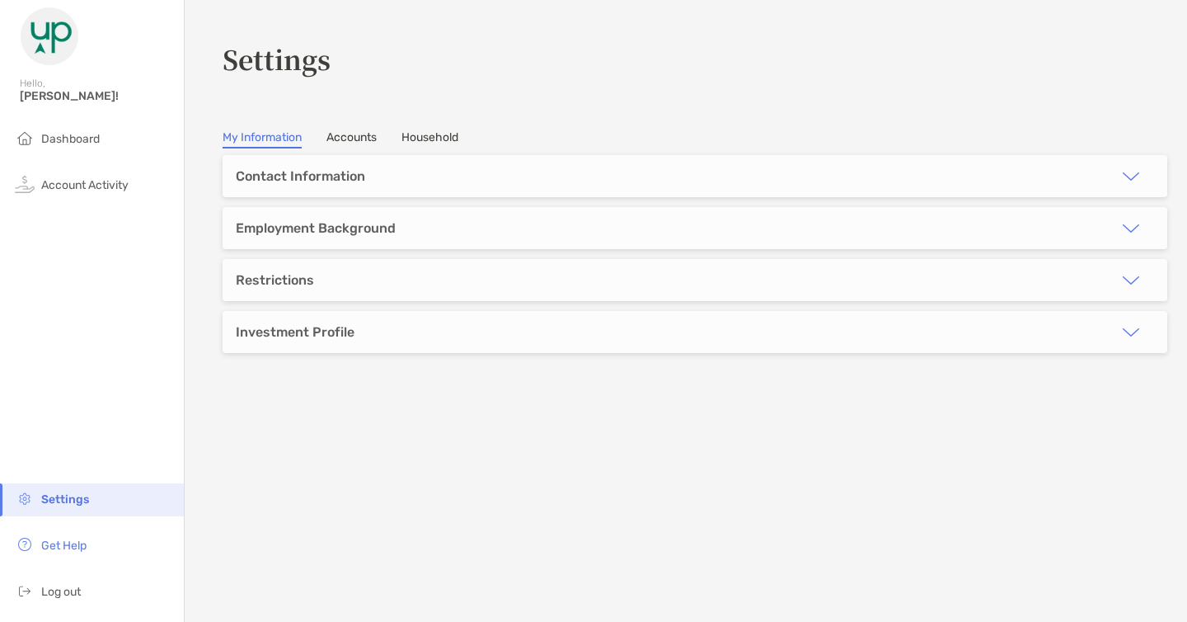
click at [364, 142] on link "Accounts" at bounding box center [351, 139] width 50 height 18
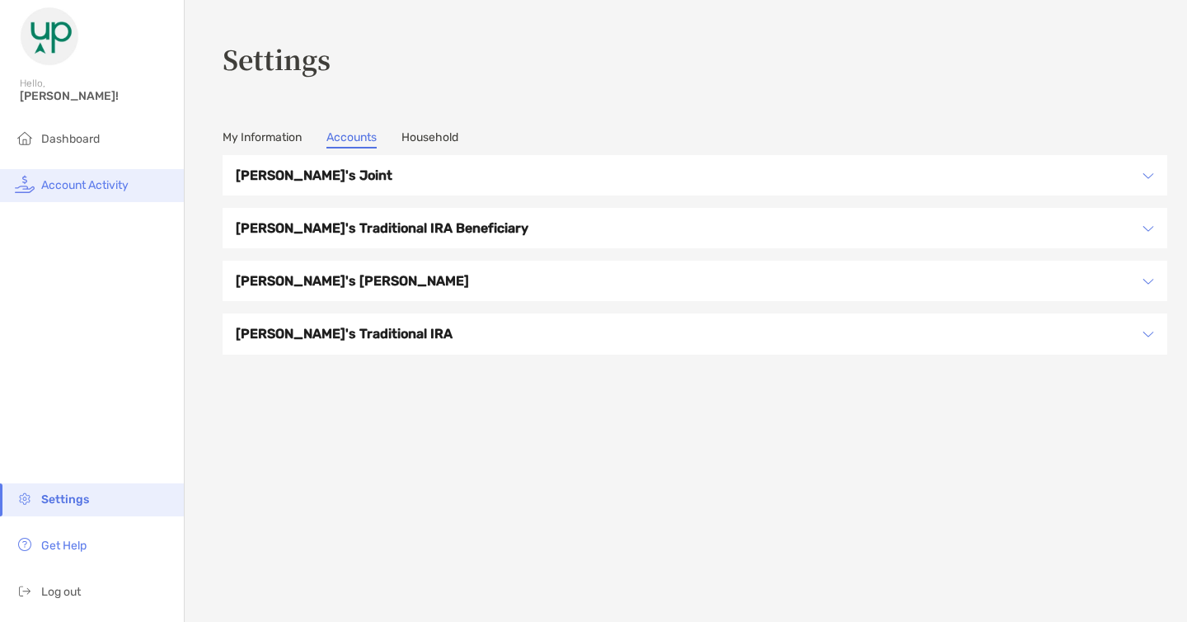
click at [127, 171] on li "Account Activity" at bounding box center [92, 185] width 184 height 33
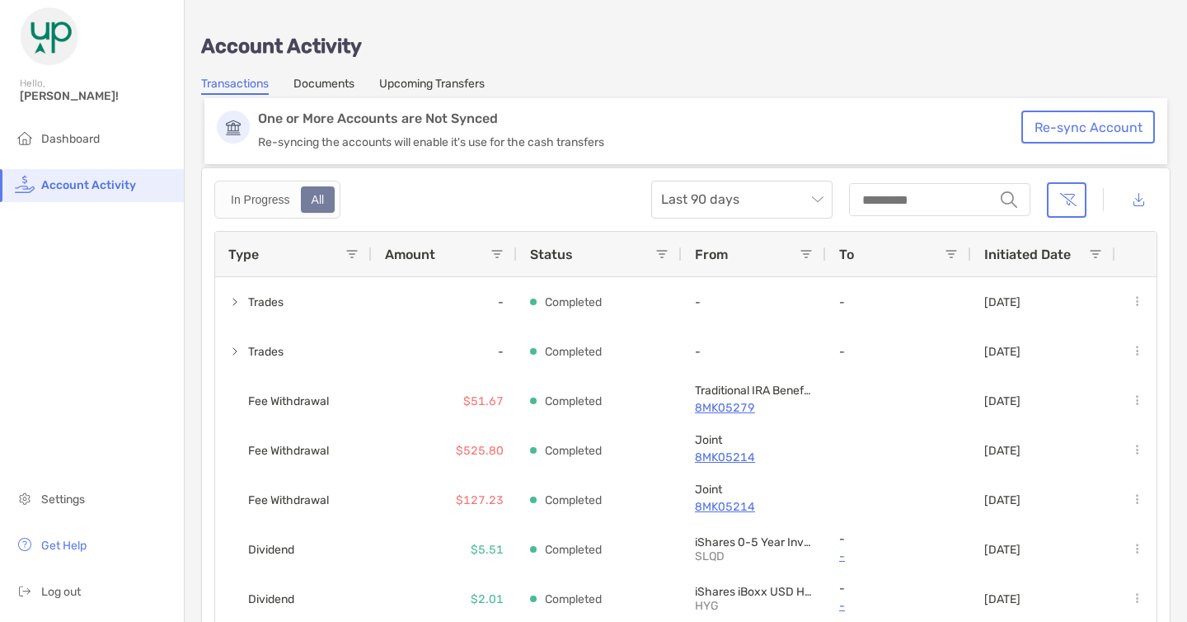
click at [484, 80] on link "Upcoming Transfers" at bounding box center [432, 86] width 106 height 18
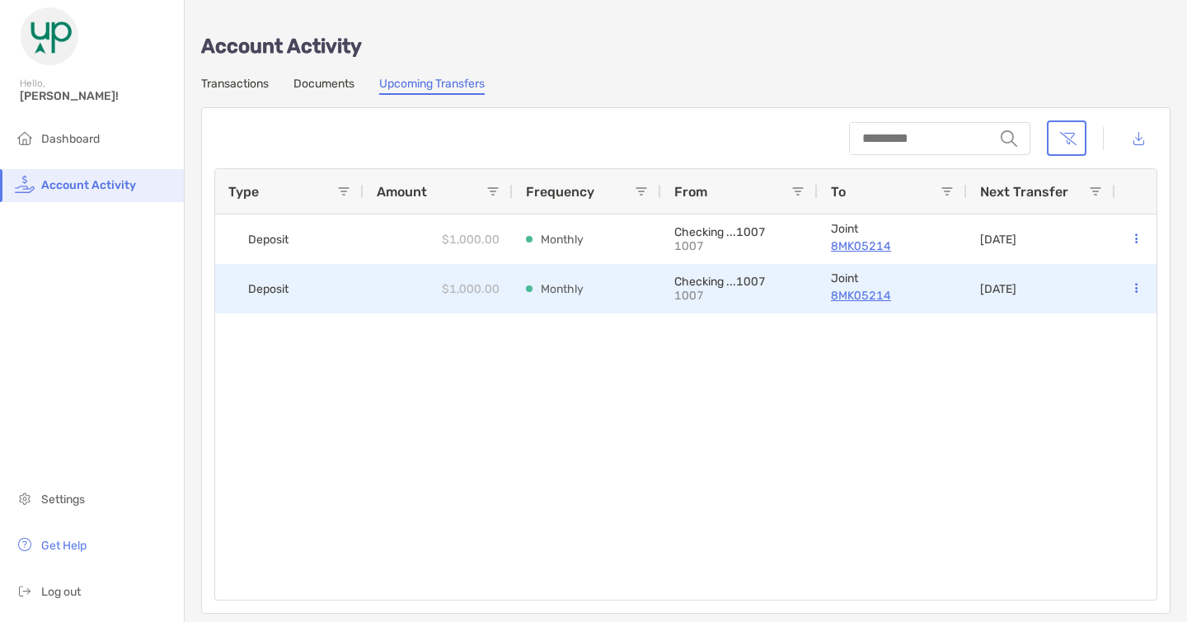
click at [1135, 289] on icon at bounding box center [1136, 288] width 2 height 11
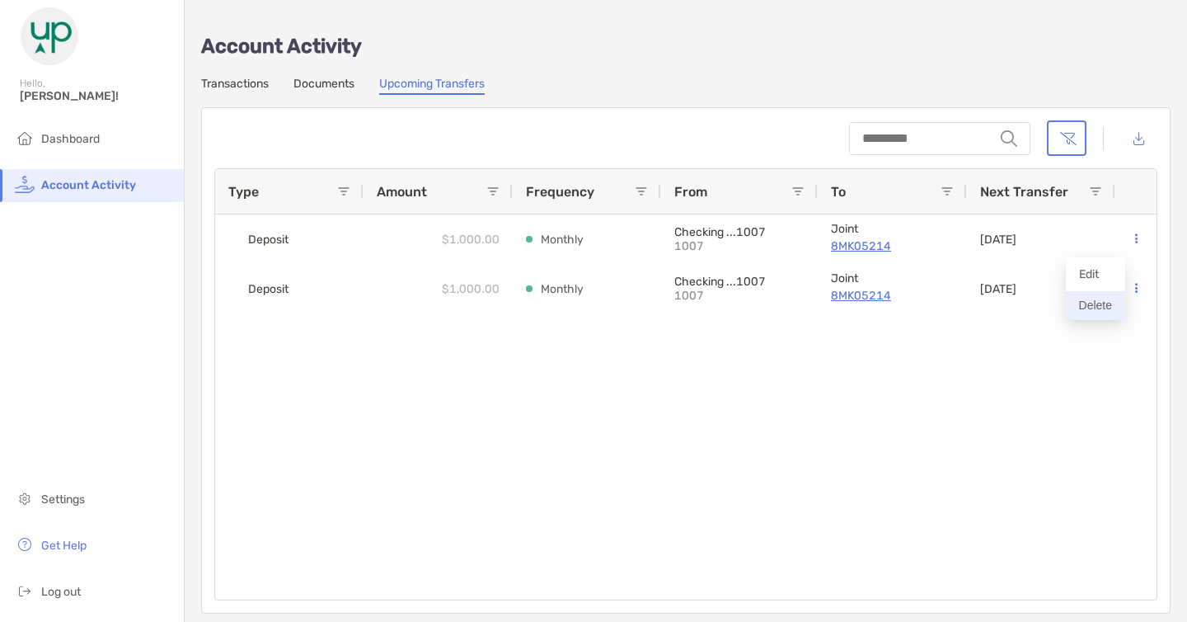
click at [1093, 300] on button "Delete" at bounding box center [1095, 305] width 59 height 29
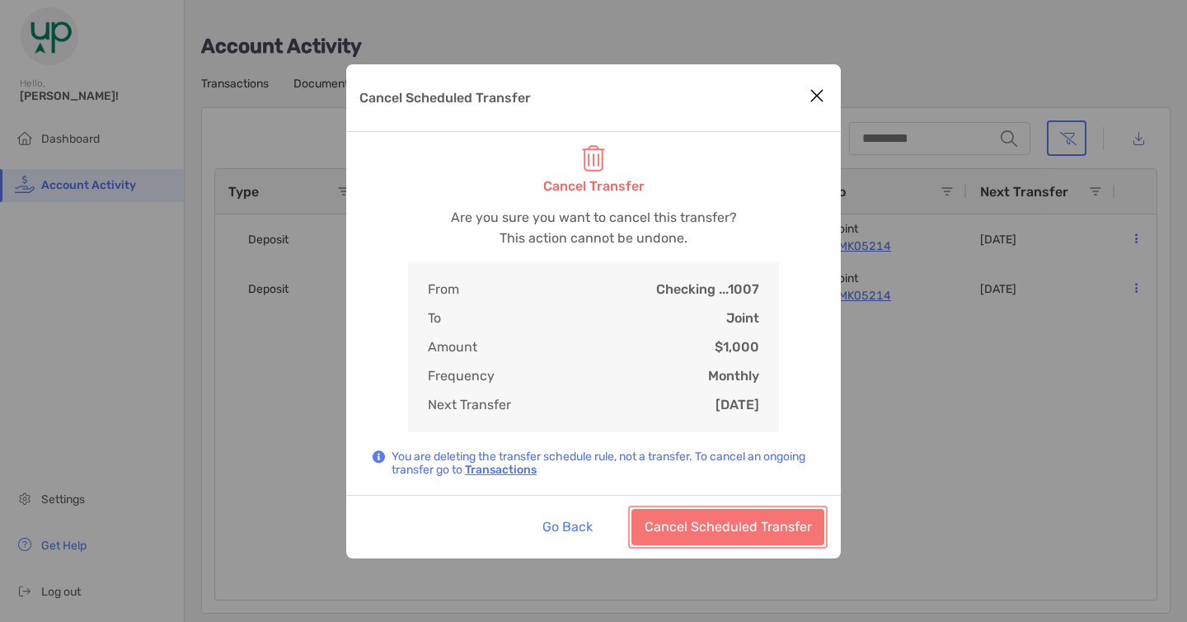
click at [765, 521] on button "Cancel Scheduled Transfer" at bounding box center [727, 527] width 193 height 36
